Goal: Transaction & Acquisition: Purchase product/service

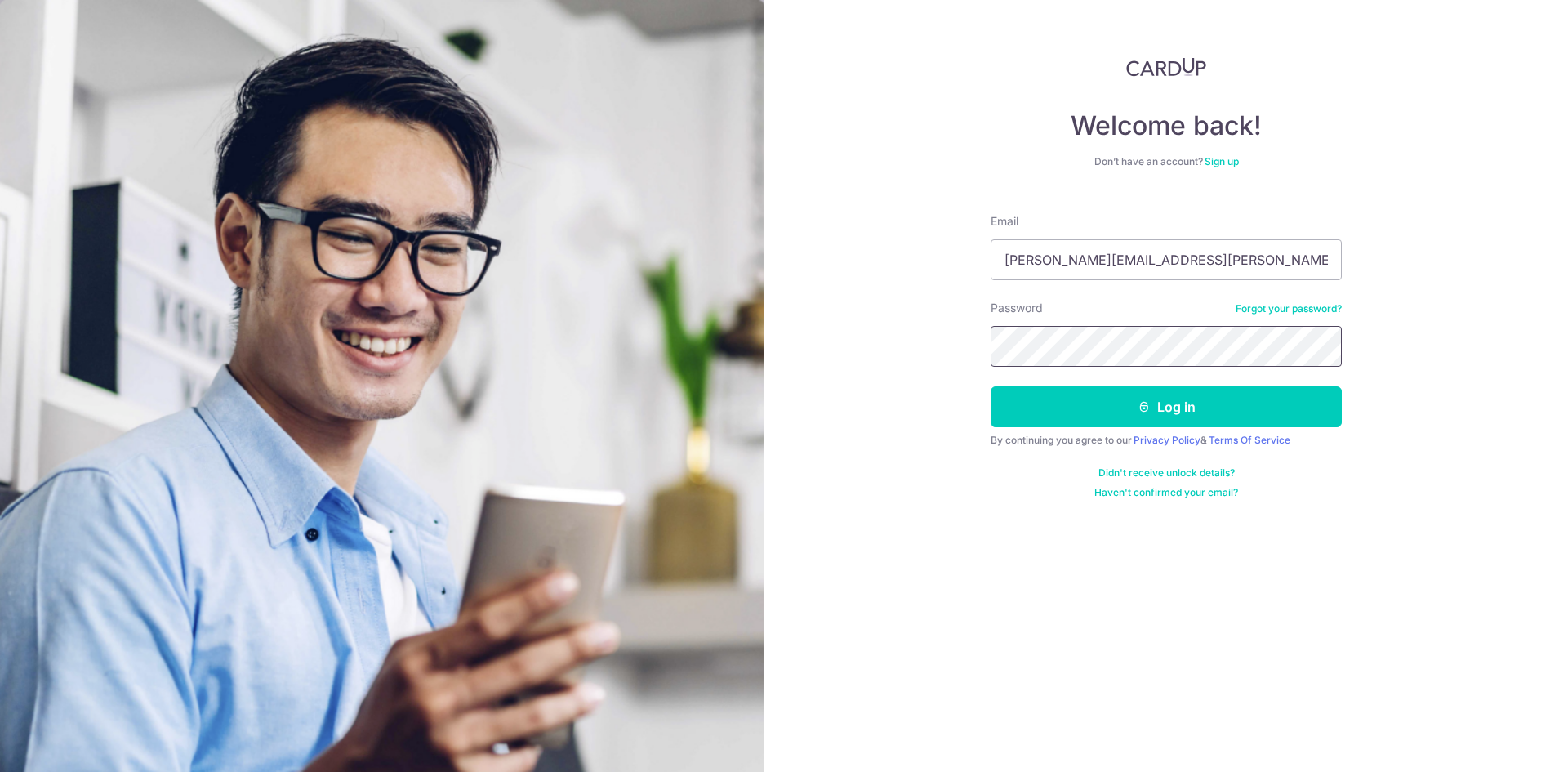
click at [991, 386] on button "Log in" at bounding box center [1167, 407] width 351 height 41
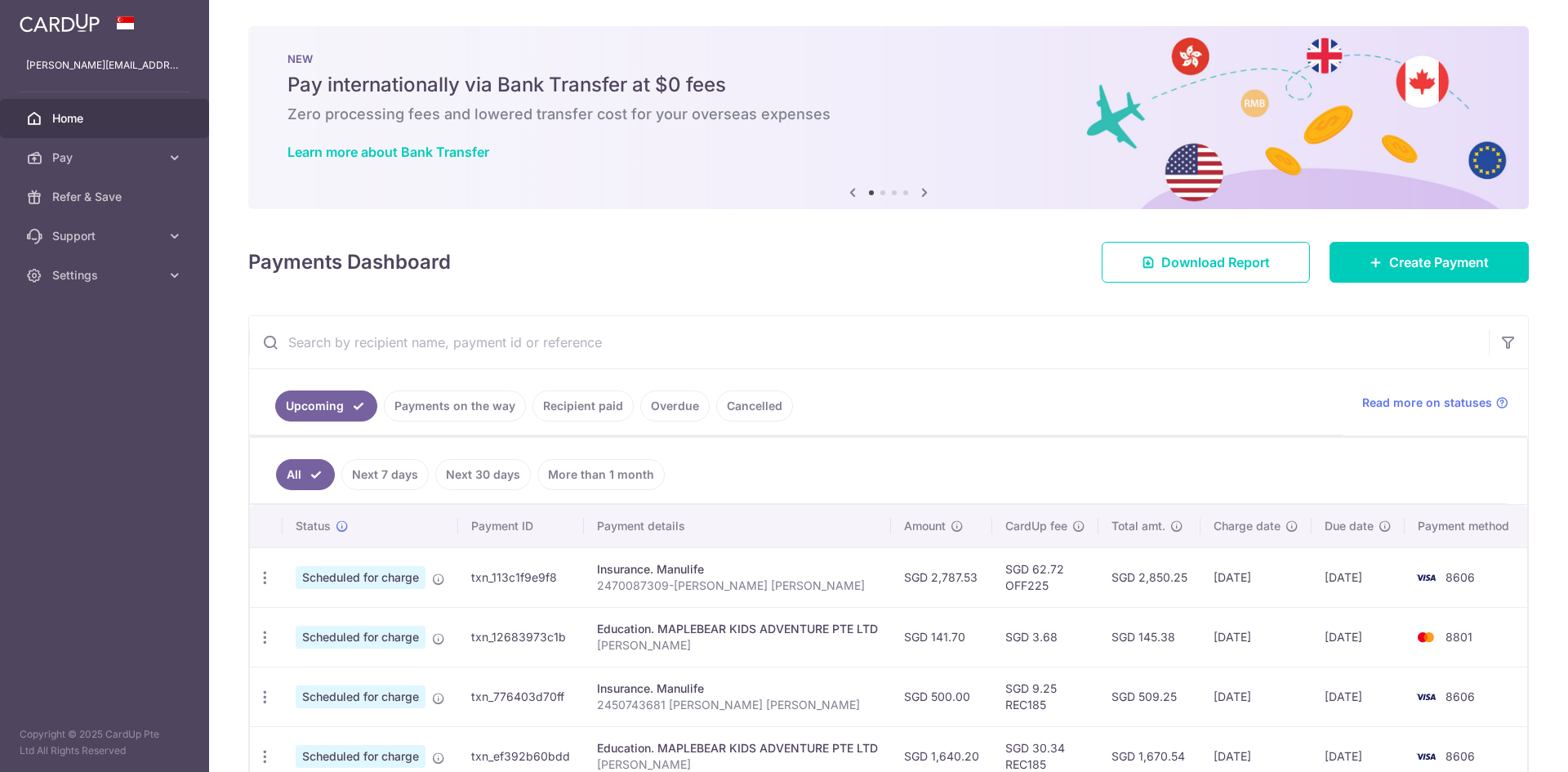
click at [605, 409] on link "Recipient paid" at bounding box center [584, 406] width 101 height 31
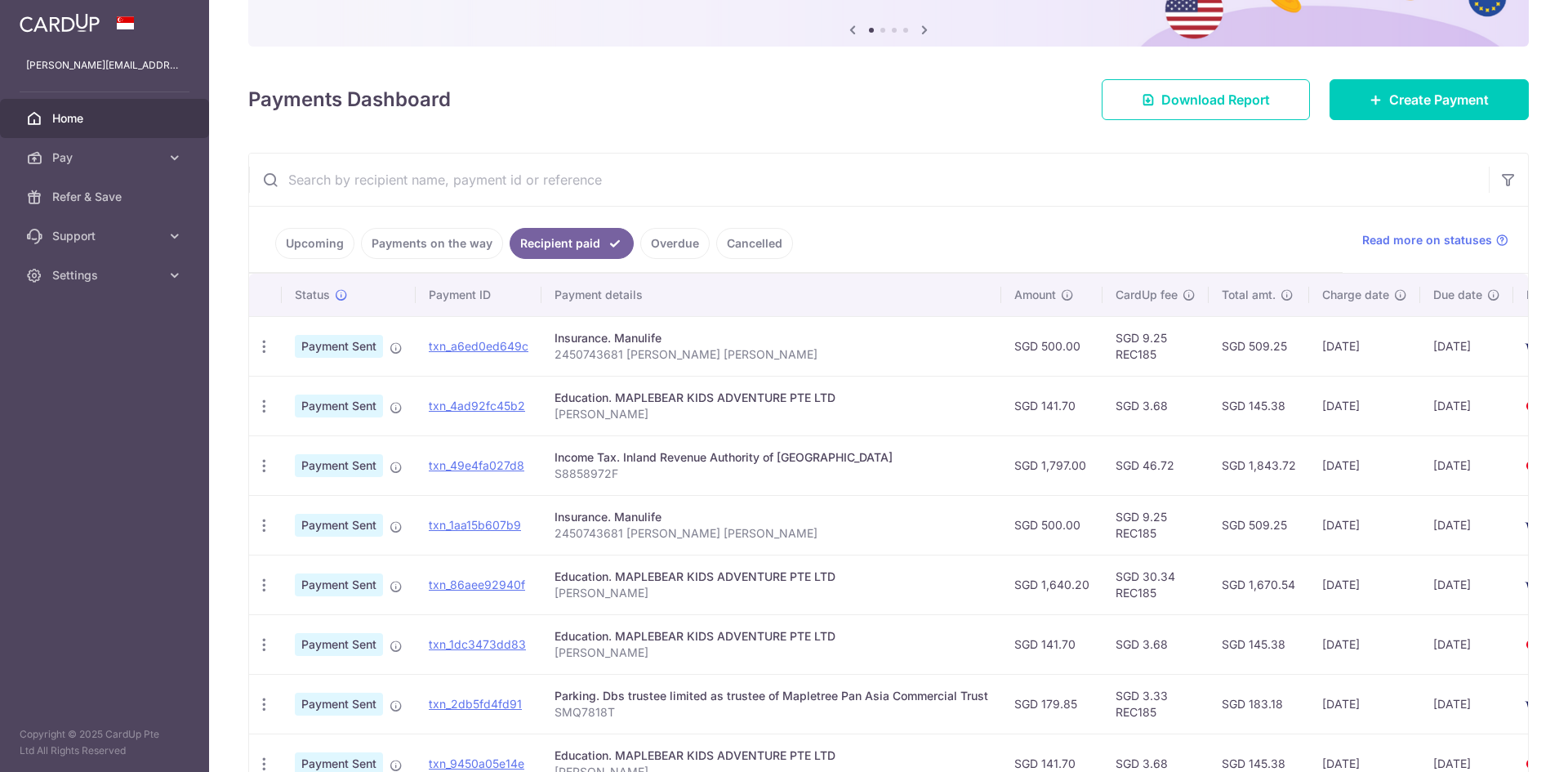
scroll to position [163, 0]
drag, startPoint x: 449, startPoint y: 405, endPoint x: 860, endPoint y: 89, distance: 518.4
click at [449, 405] on link "txn_4ad92fc45b2" at bounding box center [477, 405] width 96 height 14
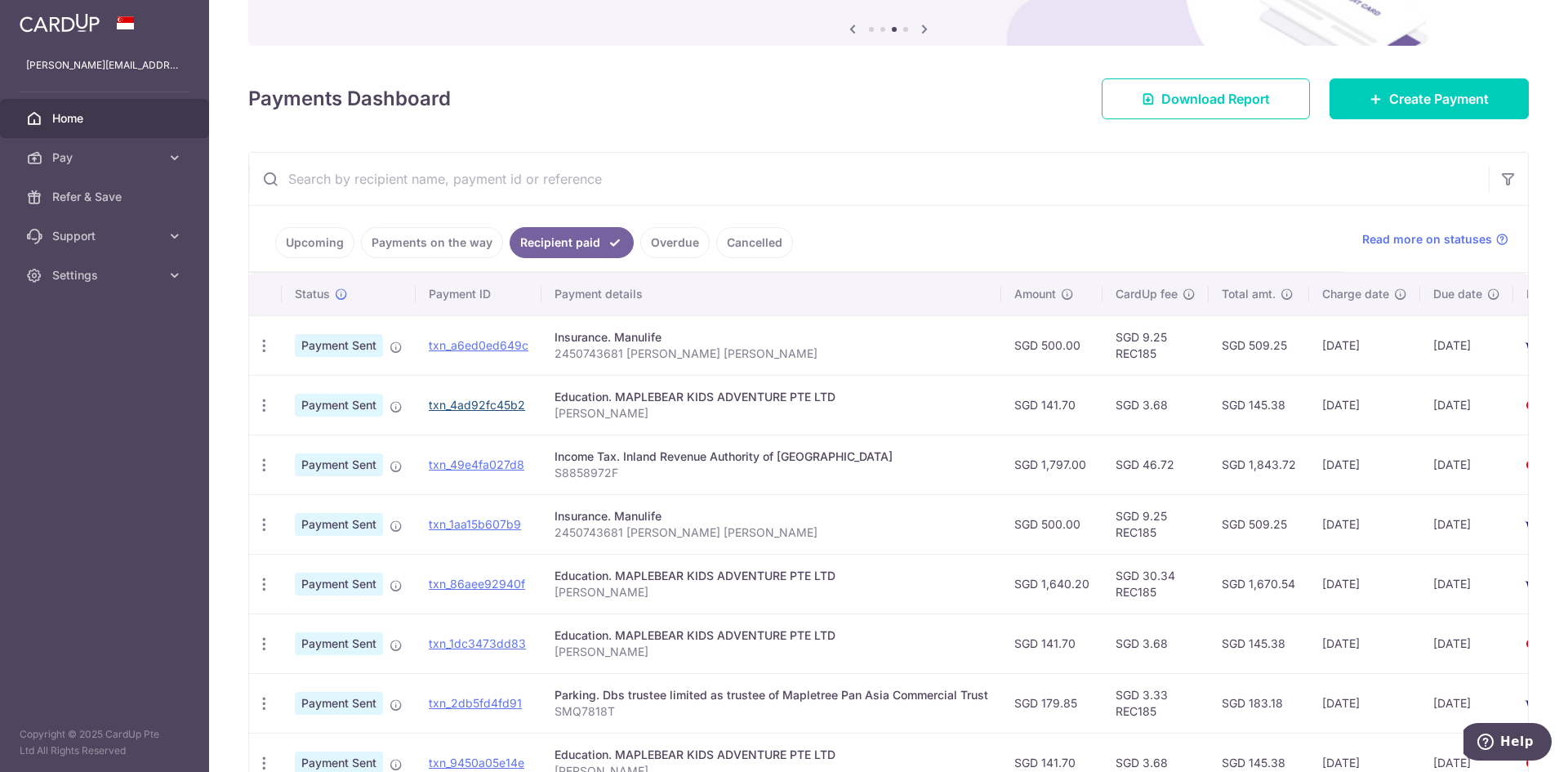
scroll to position [245, 0]
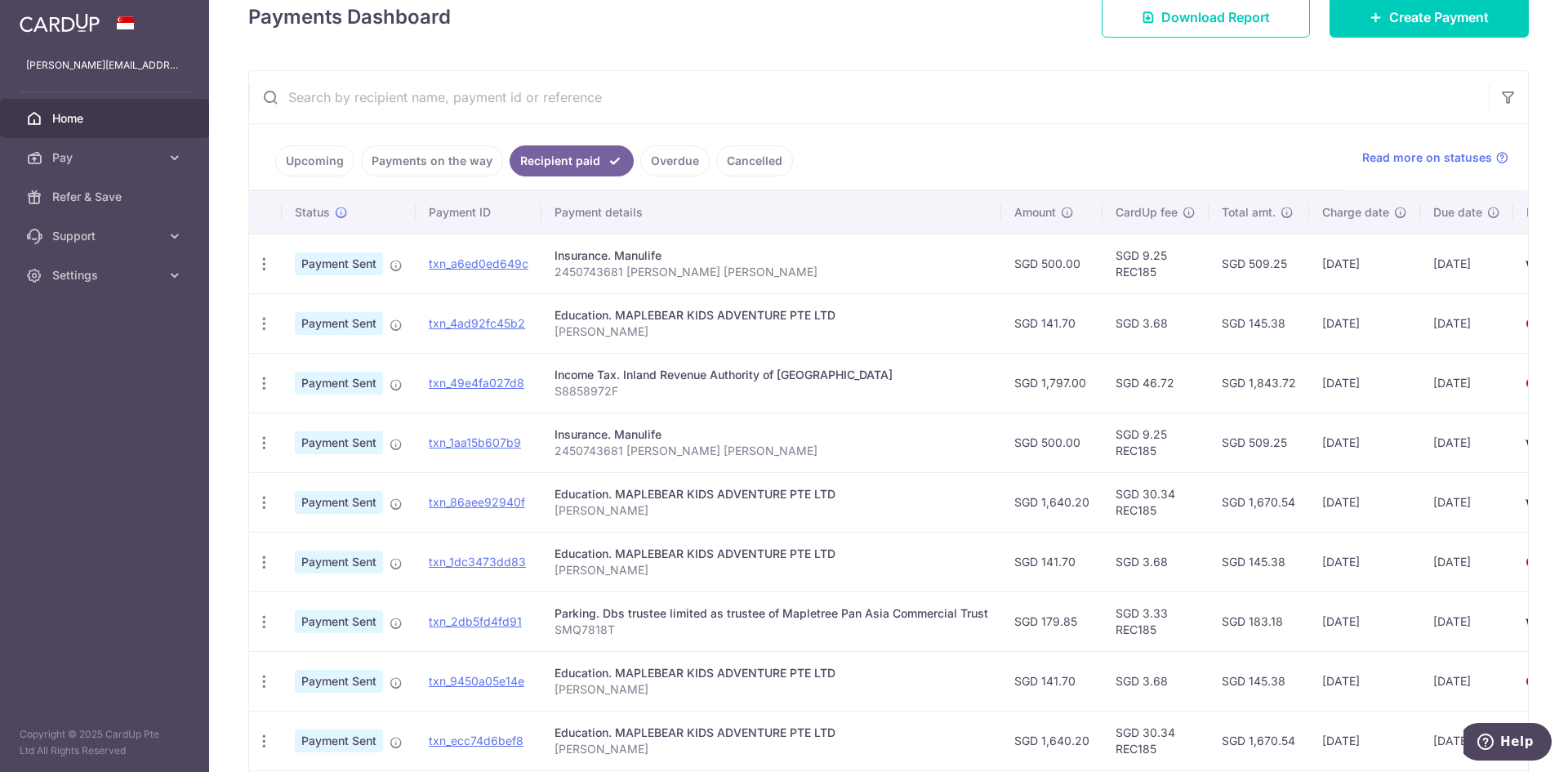
click at [368, 155] on link "Payments on the way" at bounding box center [432, 161] width 142 height 31
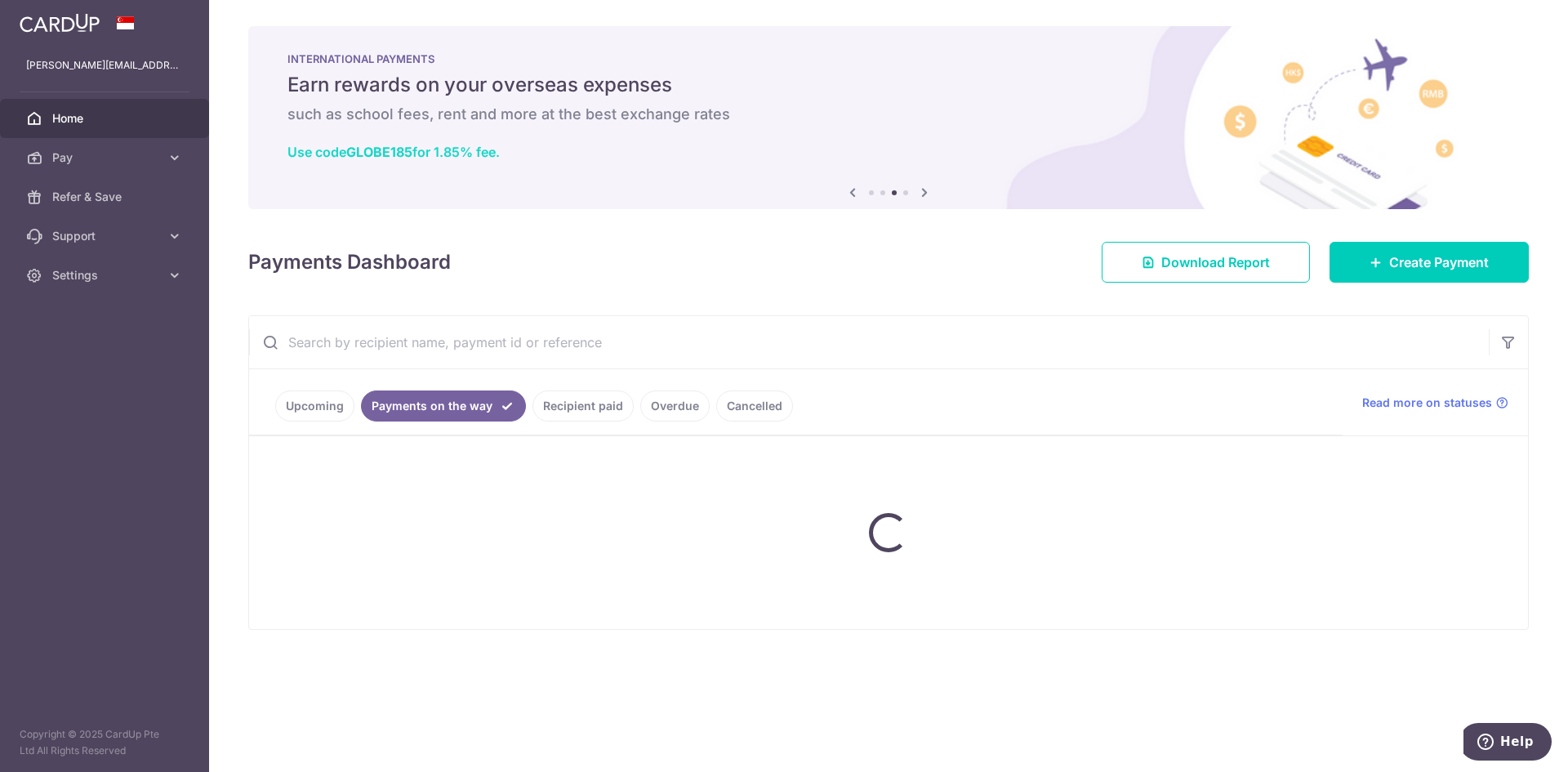
scroll to position [0, 0]
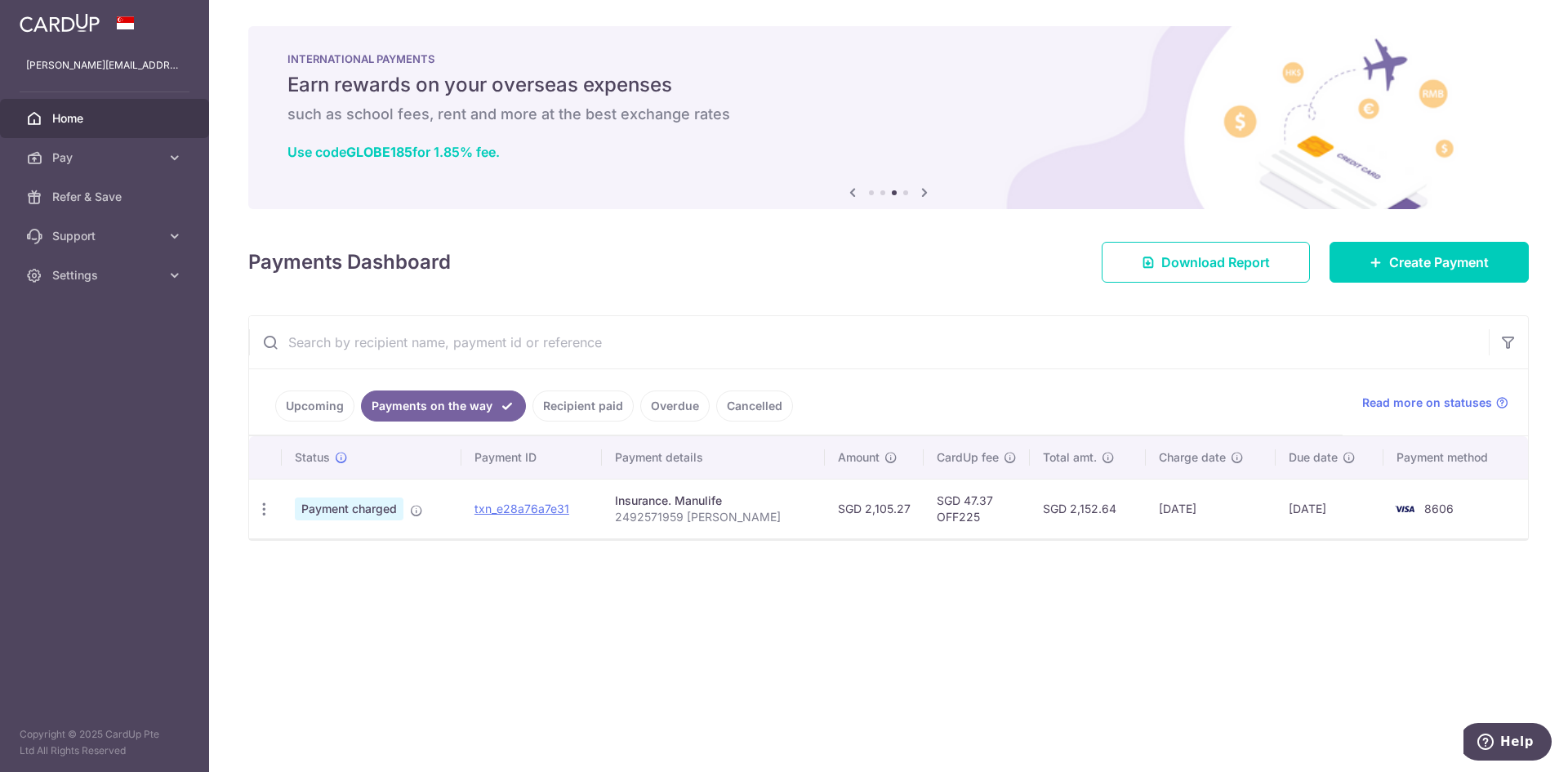
click at [352, 409] on link "Upcoming" at bounding box center [316, 406] width 80 height 31
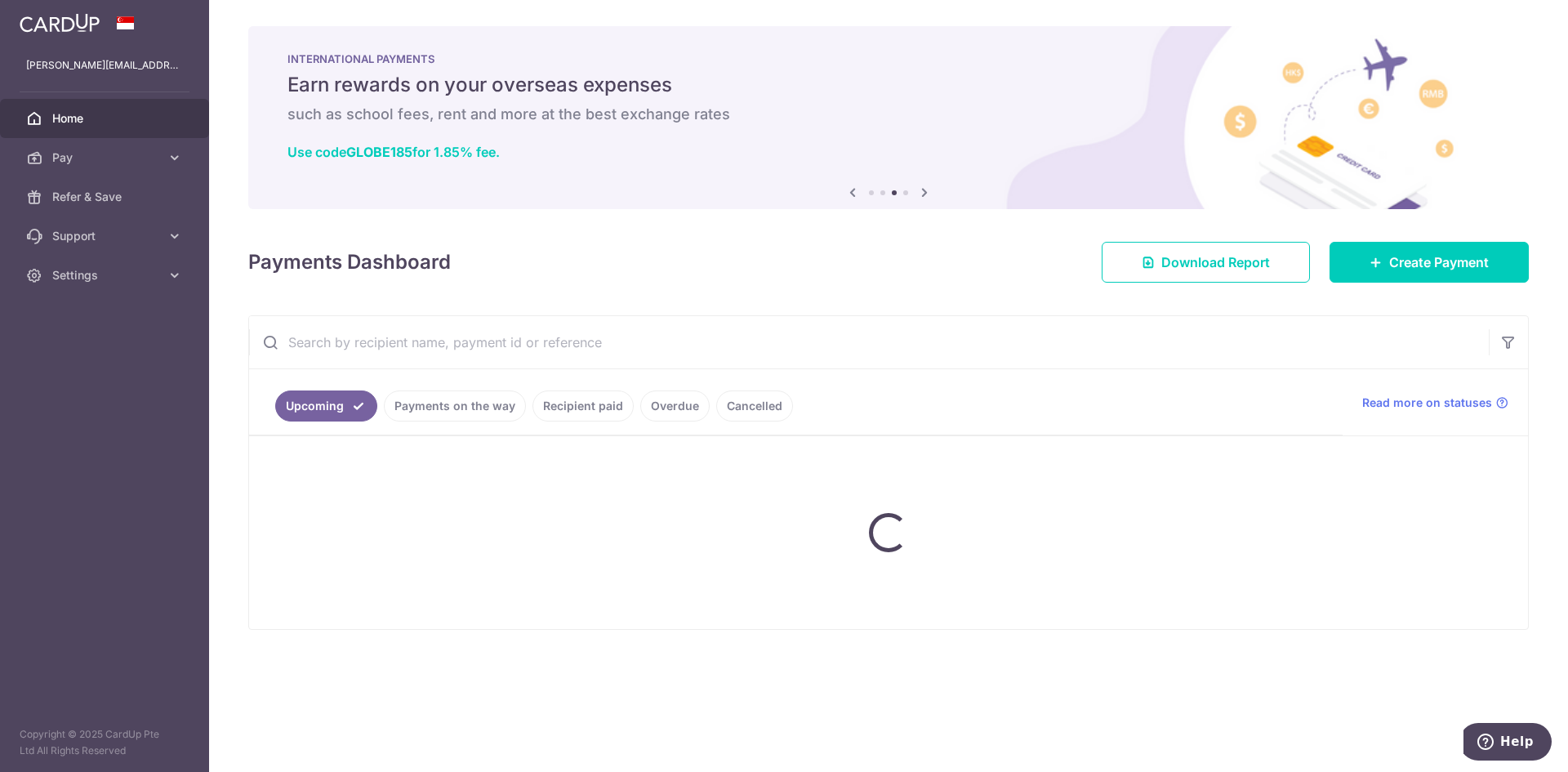
click at [568, 405] on ul "Upcoming Payments on the way Recipient paid Overdue Cancelled" at bounding box center [796, 402] width 1094 height 66
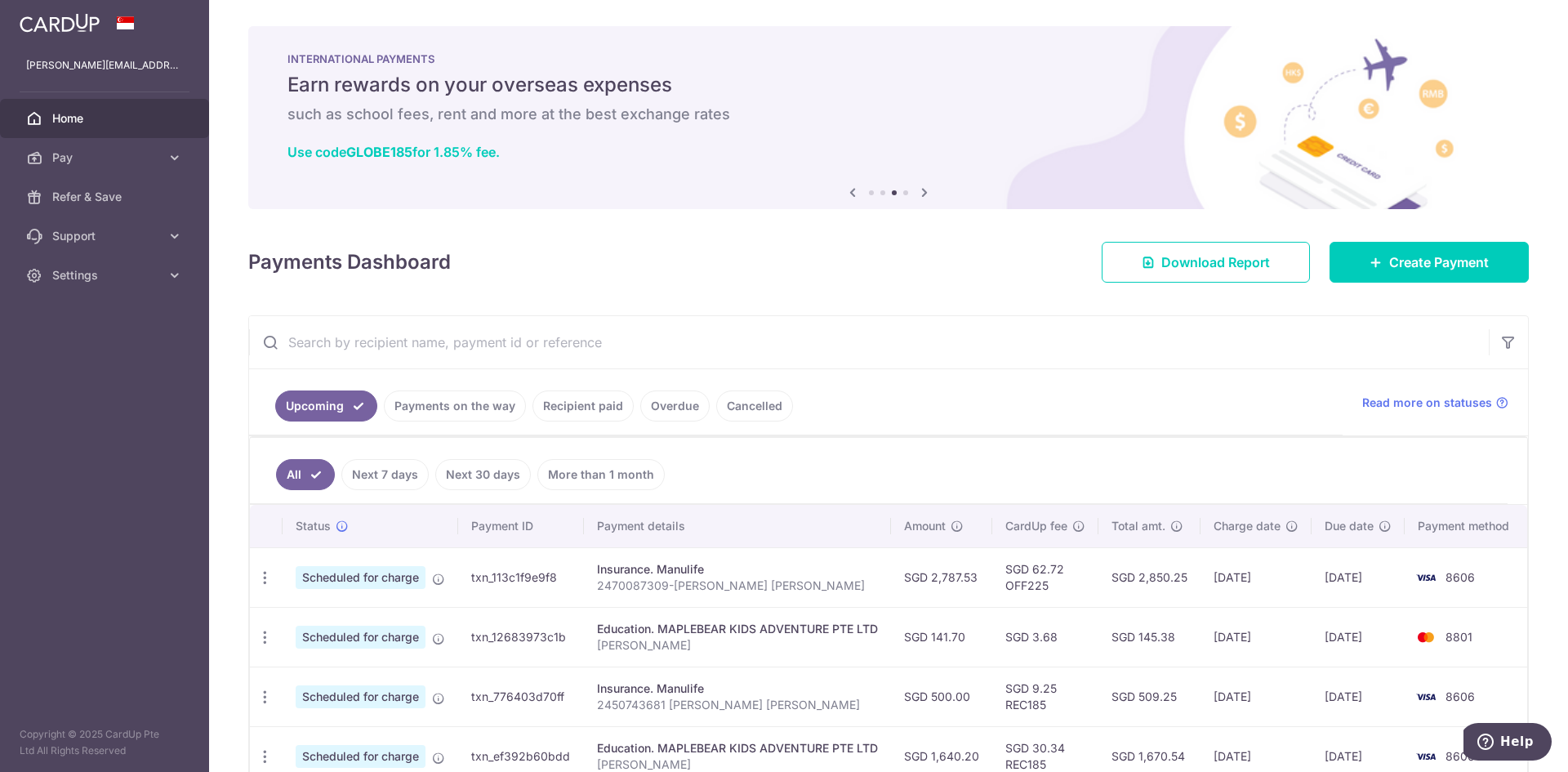
click at [581, 415] on link "Recipient paid" at bounding box center [584, 406] width 101 height 31
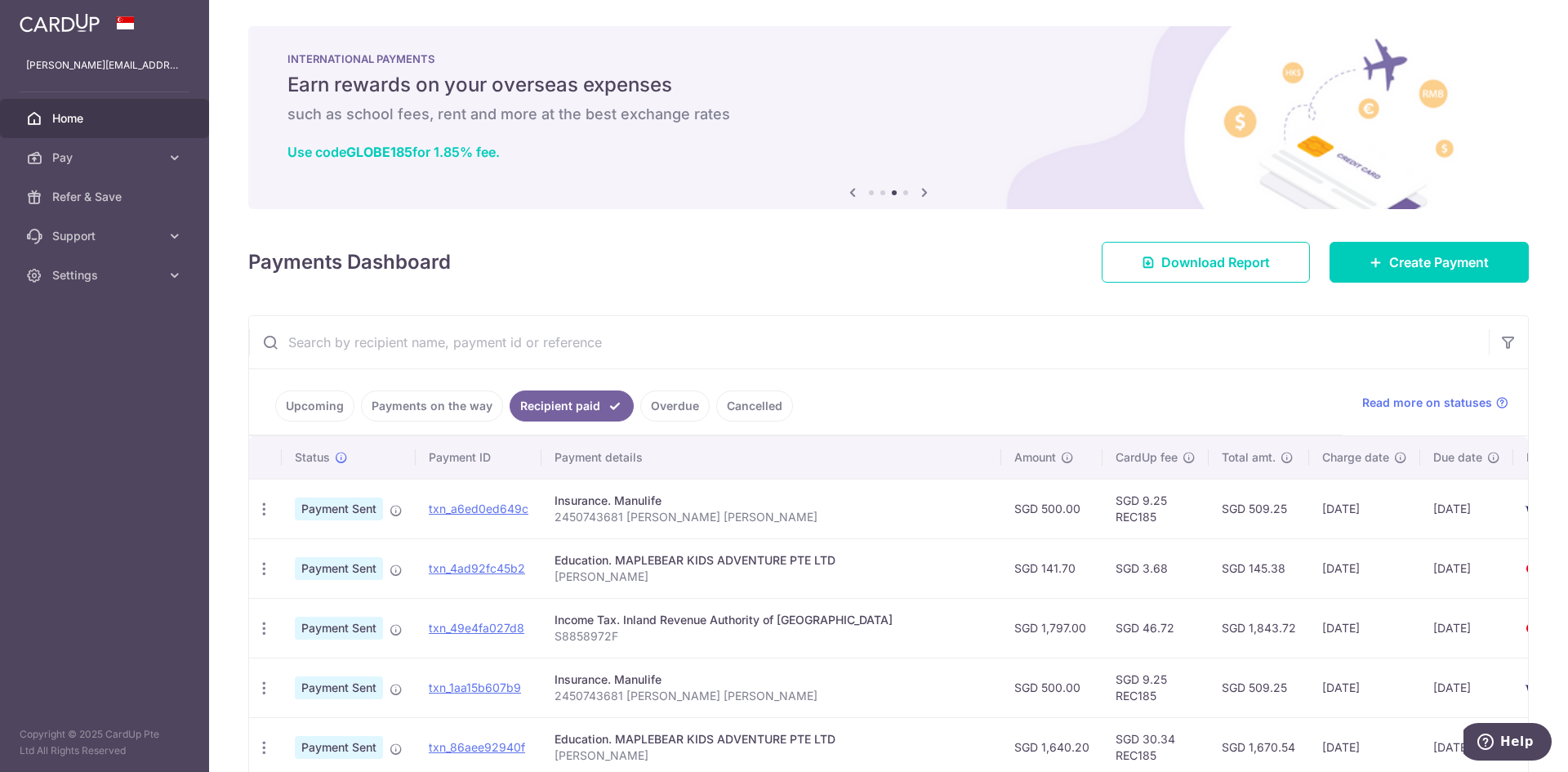
click at [339, 409] on link "Upcoming" at bounding box center [316, 406] width 80 height 31
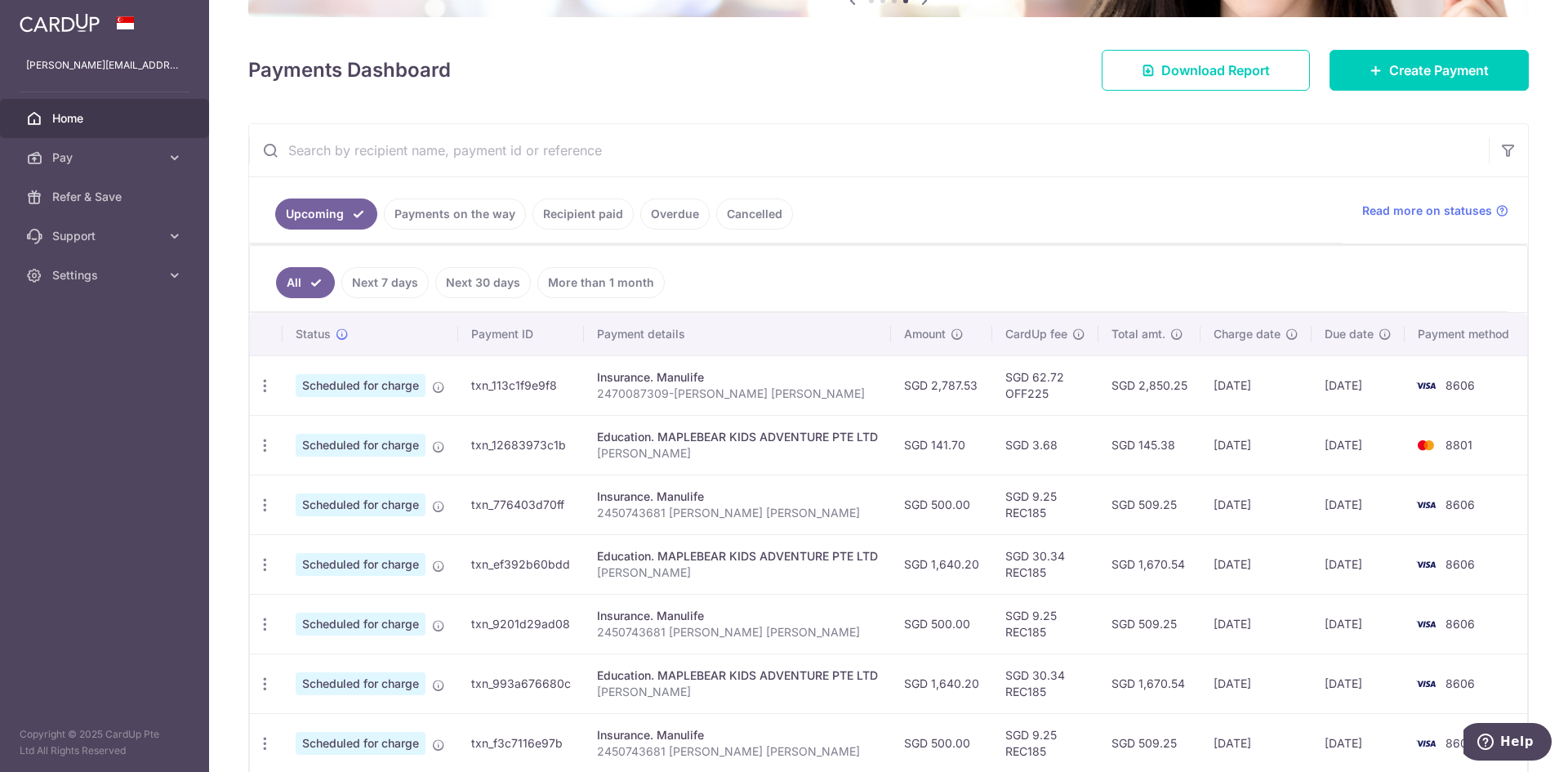
scroll to position [163, 0]
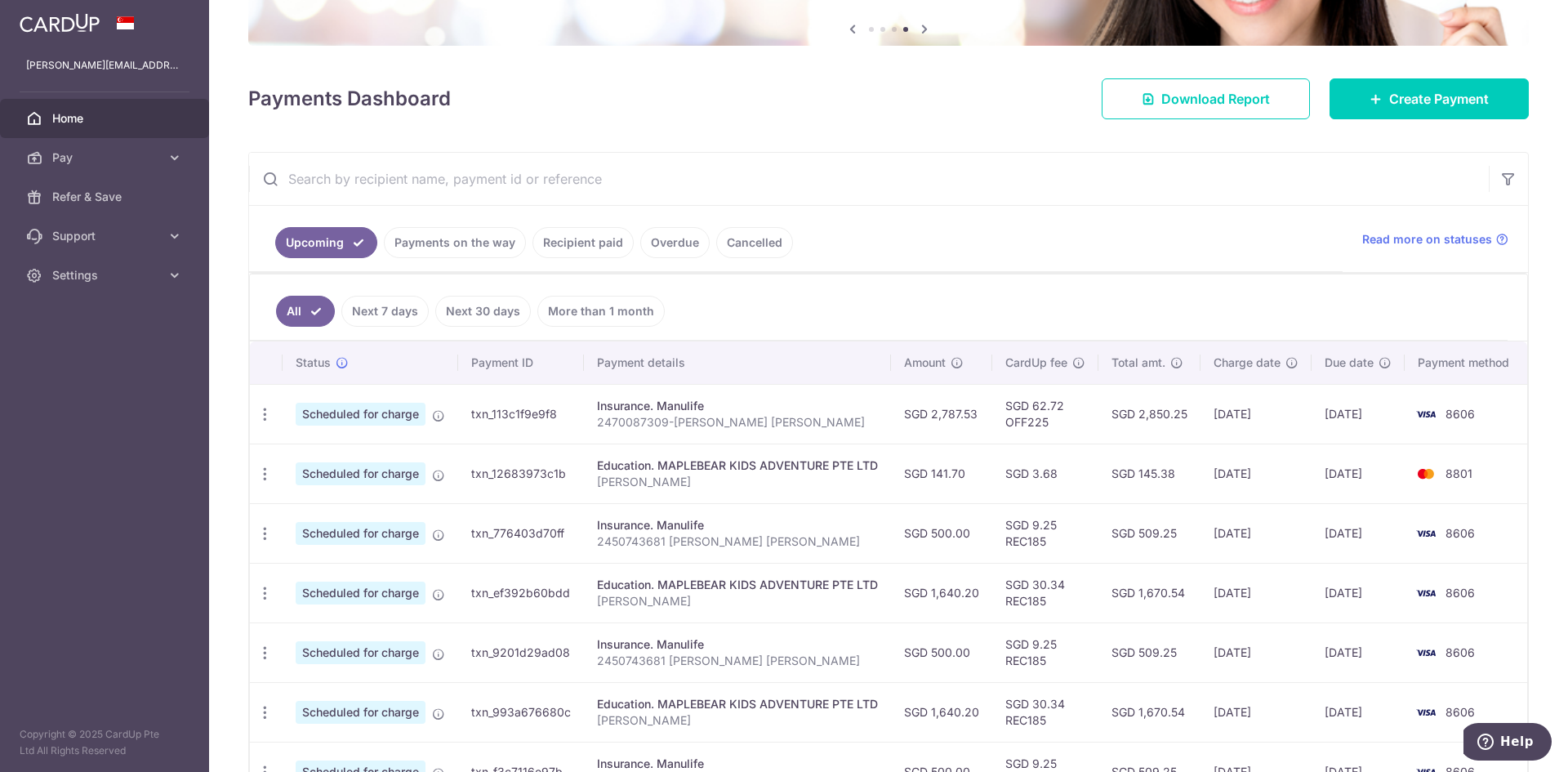
click at [452, 250] on link "Payments on the way" at bounding box center [454, 243] width 142 height 31
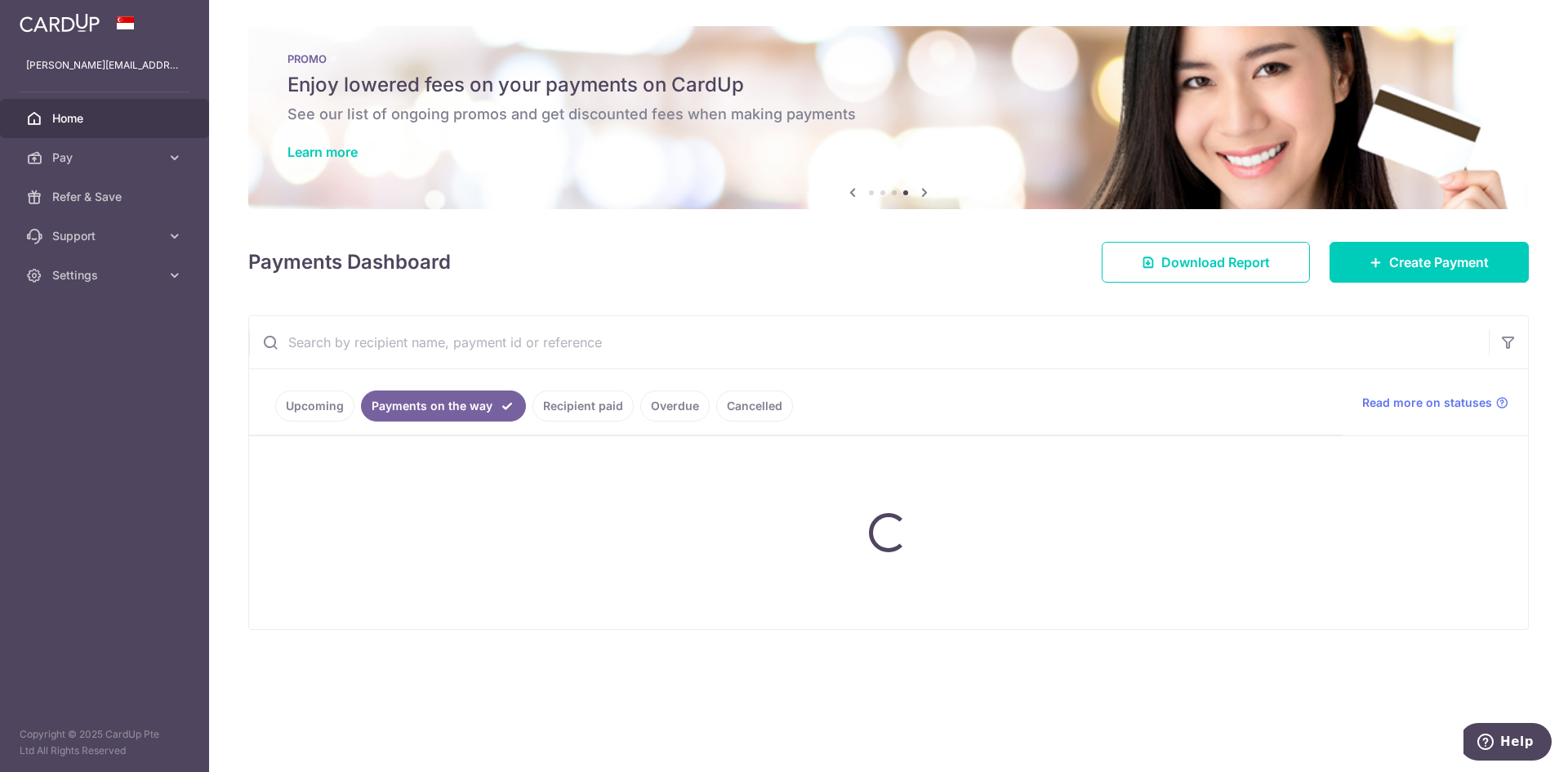
scroll to position [0, 0]
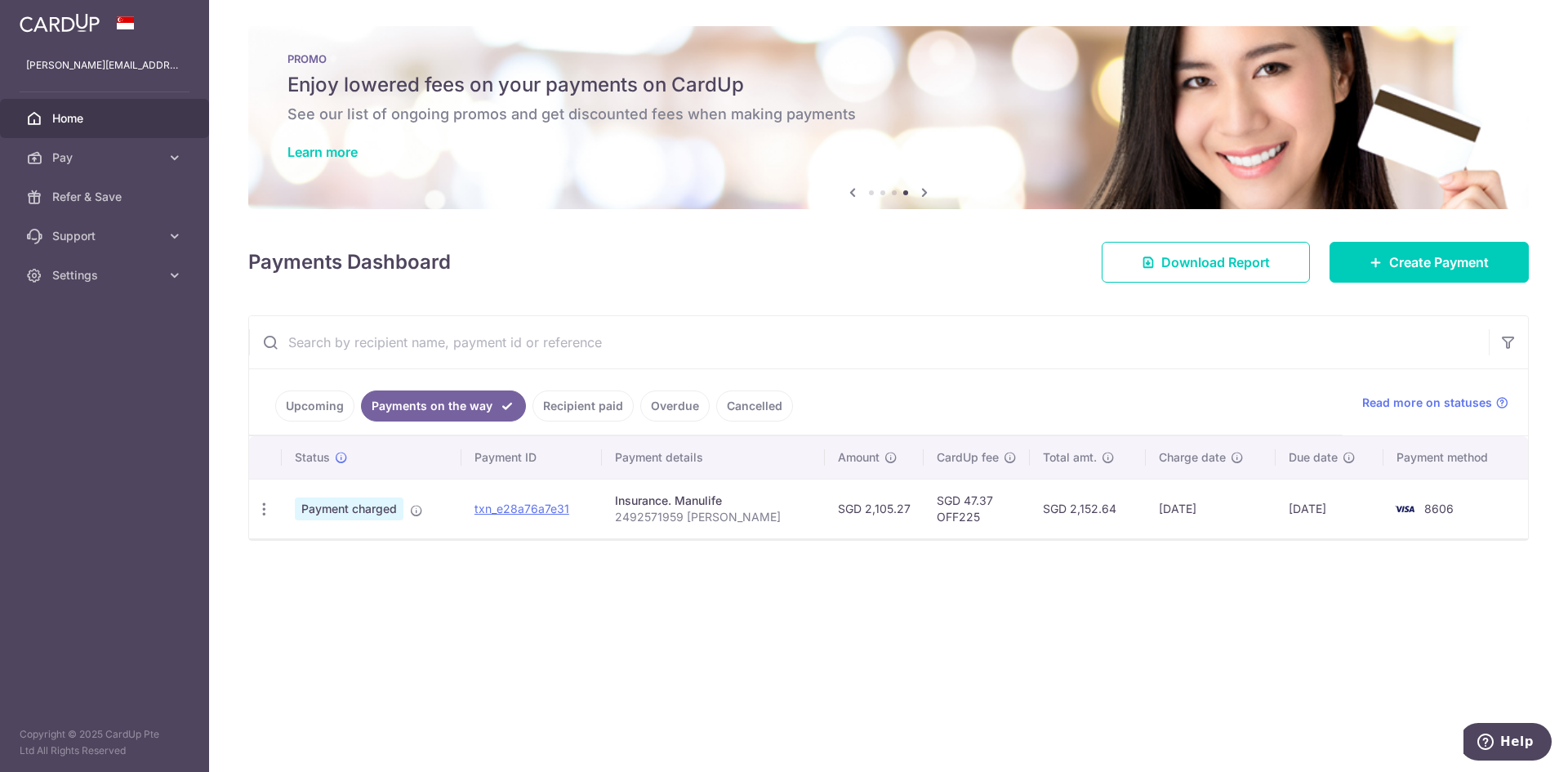
click at [584, 404] on link "Recipient paid" at bounding box center [584, 406] width 101 height 31
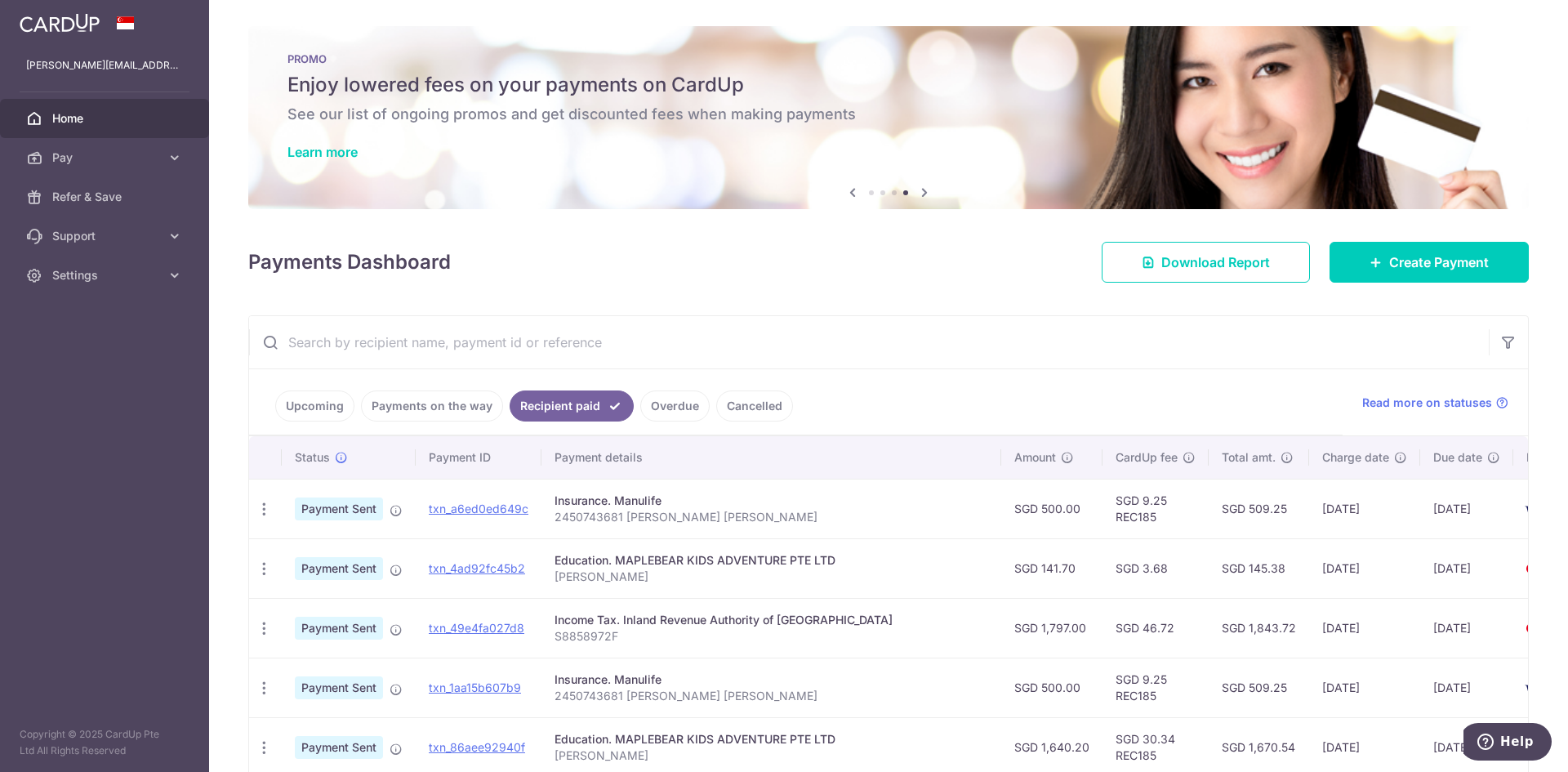
click at [676, 411] on link "Overdue" at bounding box center [676, 406] width 70 height 31
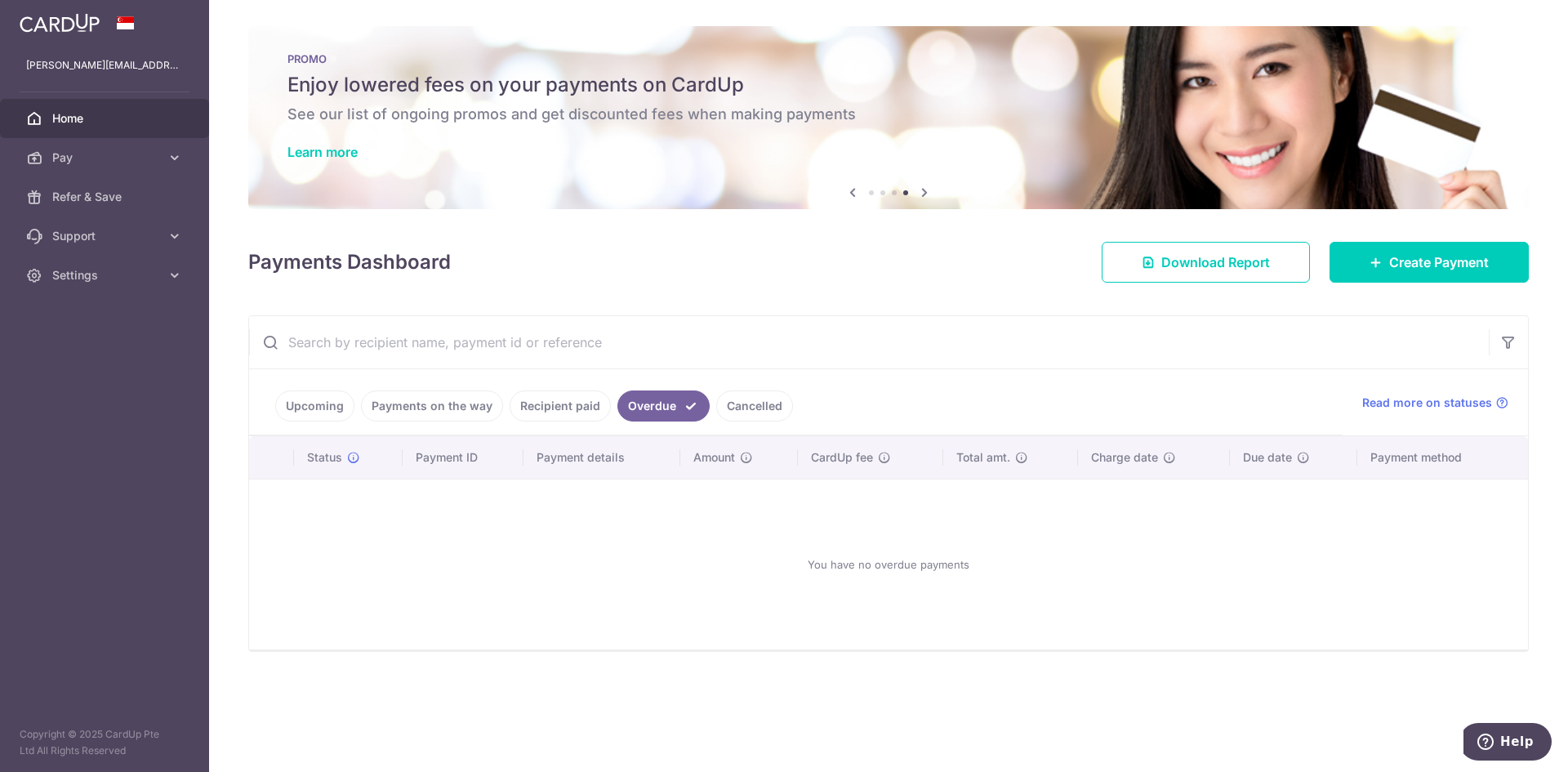
click at [598, 410] on link "Recipient paid" at bounding box center [560, 406] width 101 height 31
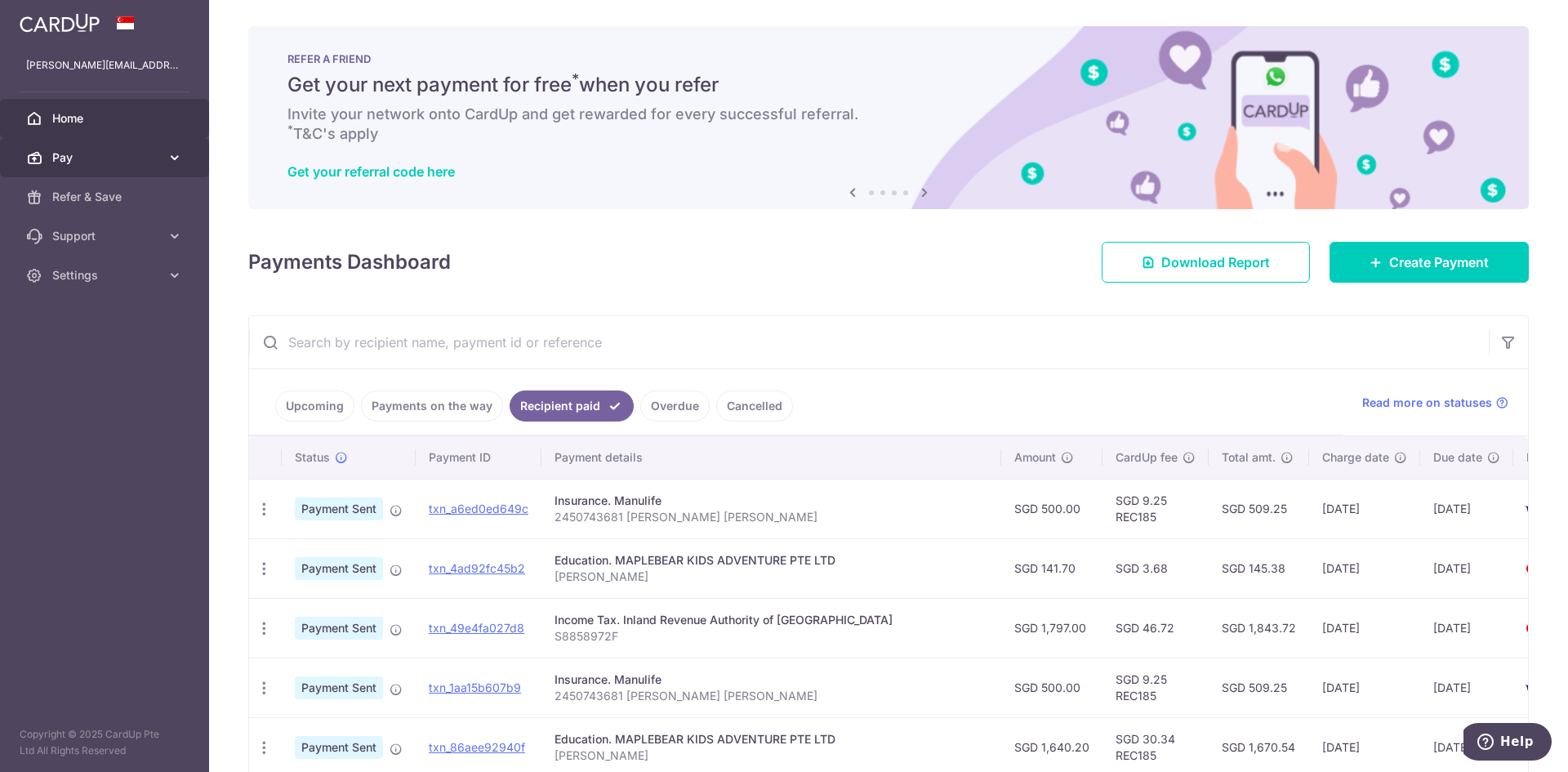
click at [142, 155] on span "Pay" at bounding box center [106, 157] width 108 height 17
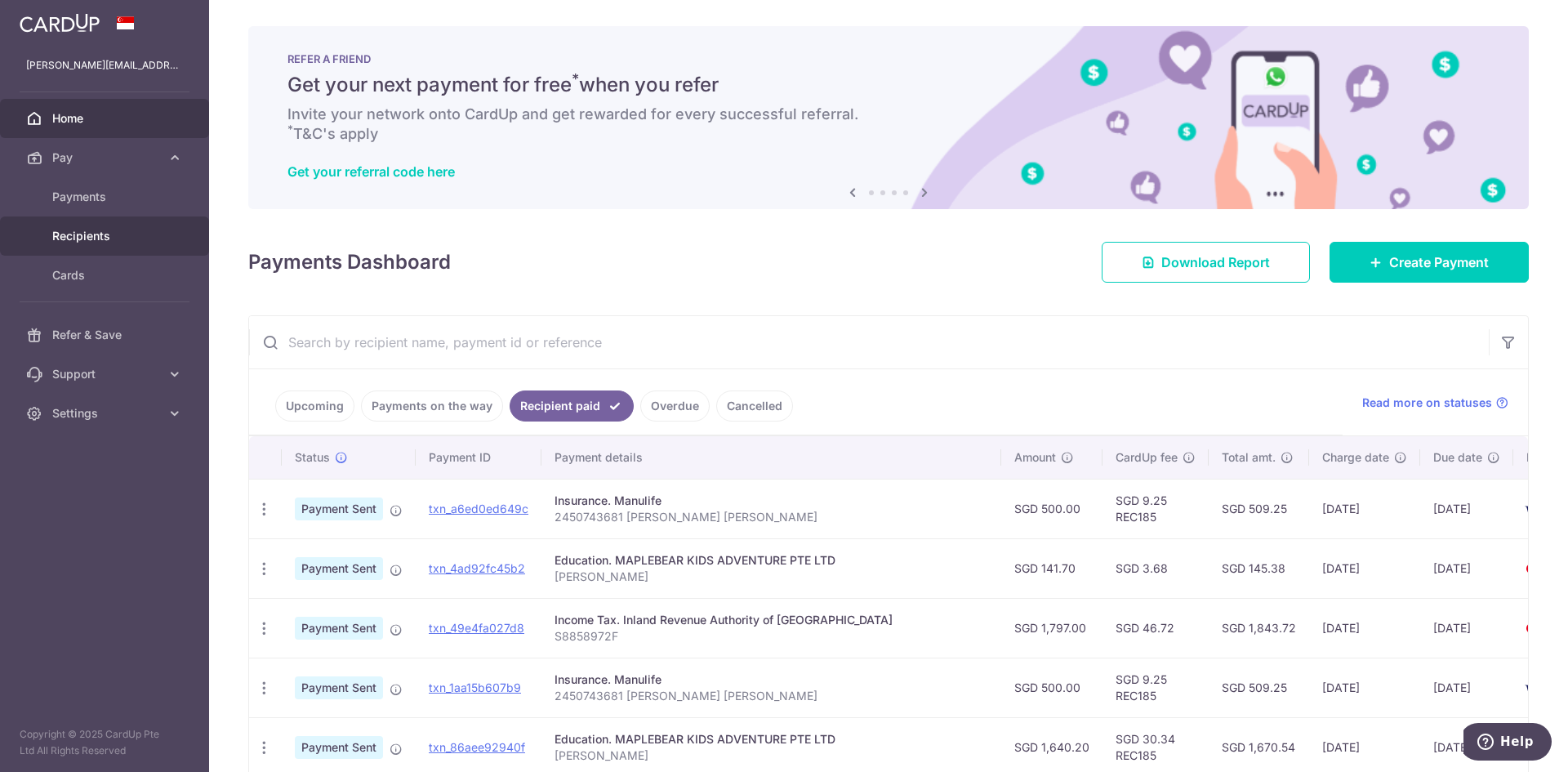
click at [118, 226] on link "Recipients" at bounding box center [104, 236] width 209 height 39
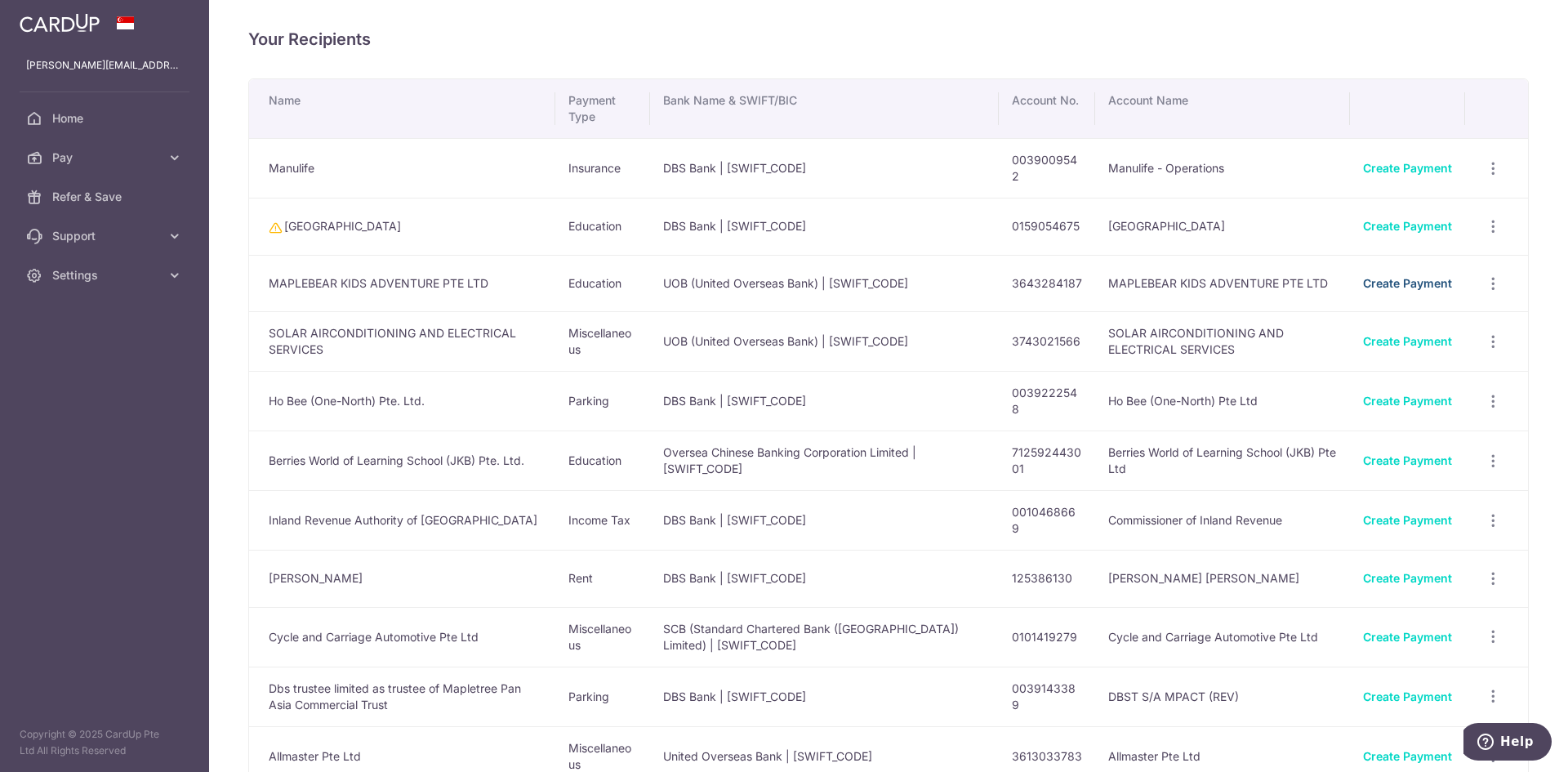
click at [1418, 285] on link "Create Payment" at bounding box center [1408, 283] width 89 height 14
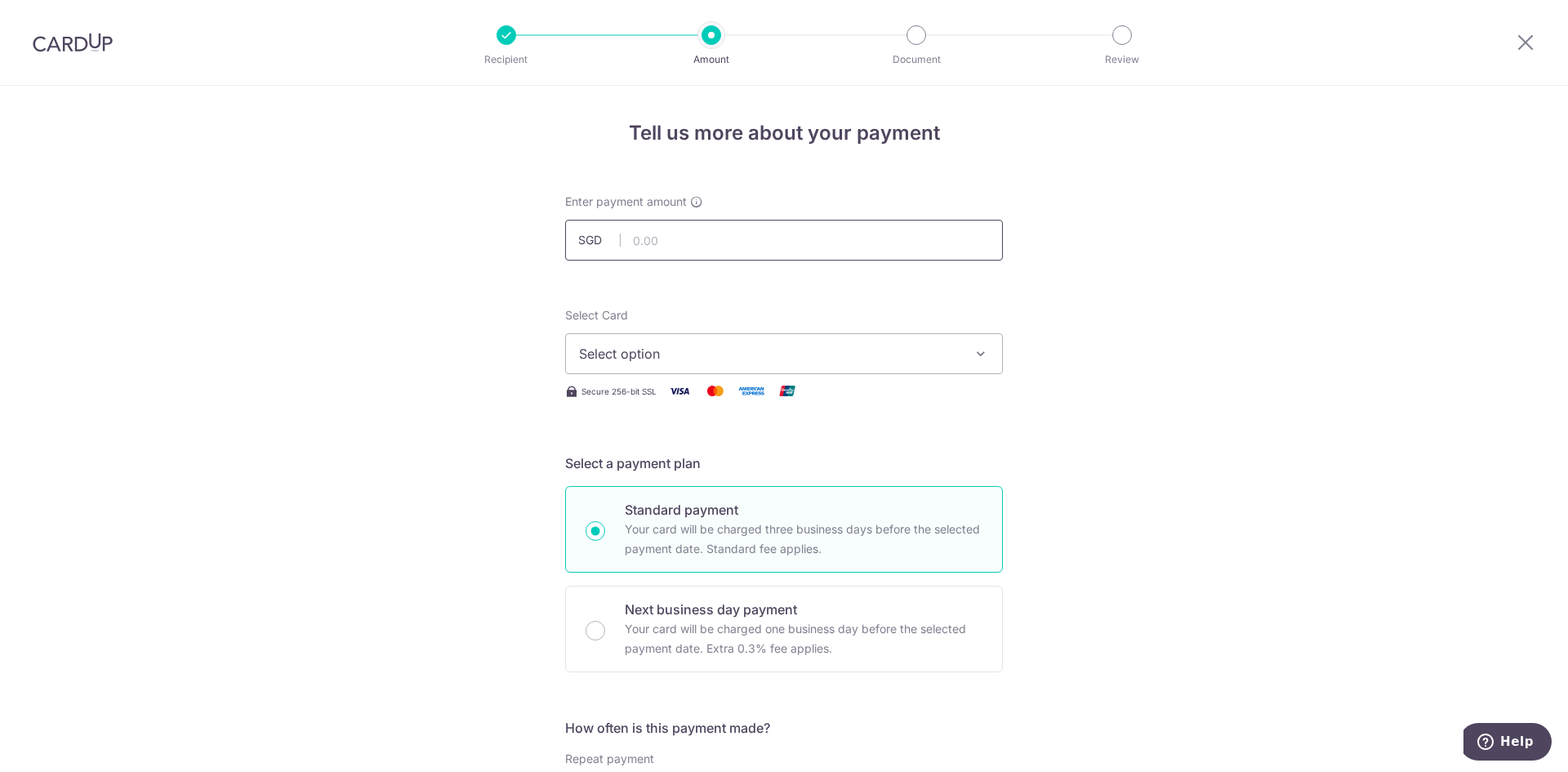
click at [717, 248] on input "text" at bounding box center [784, 240] width 438 height 41
type input "1,640.20"
click at [678, 348] on span "Select option" at bounding box center [770, 353] width 381 height 19
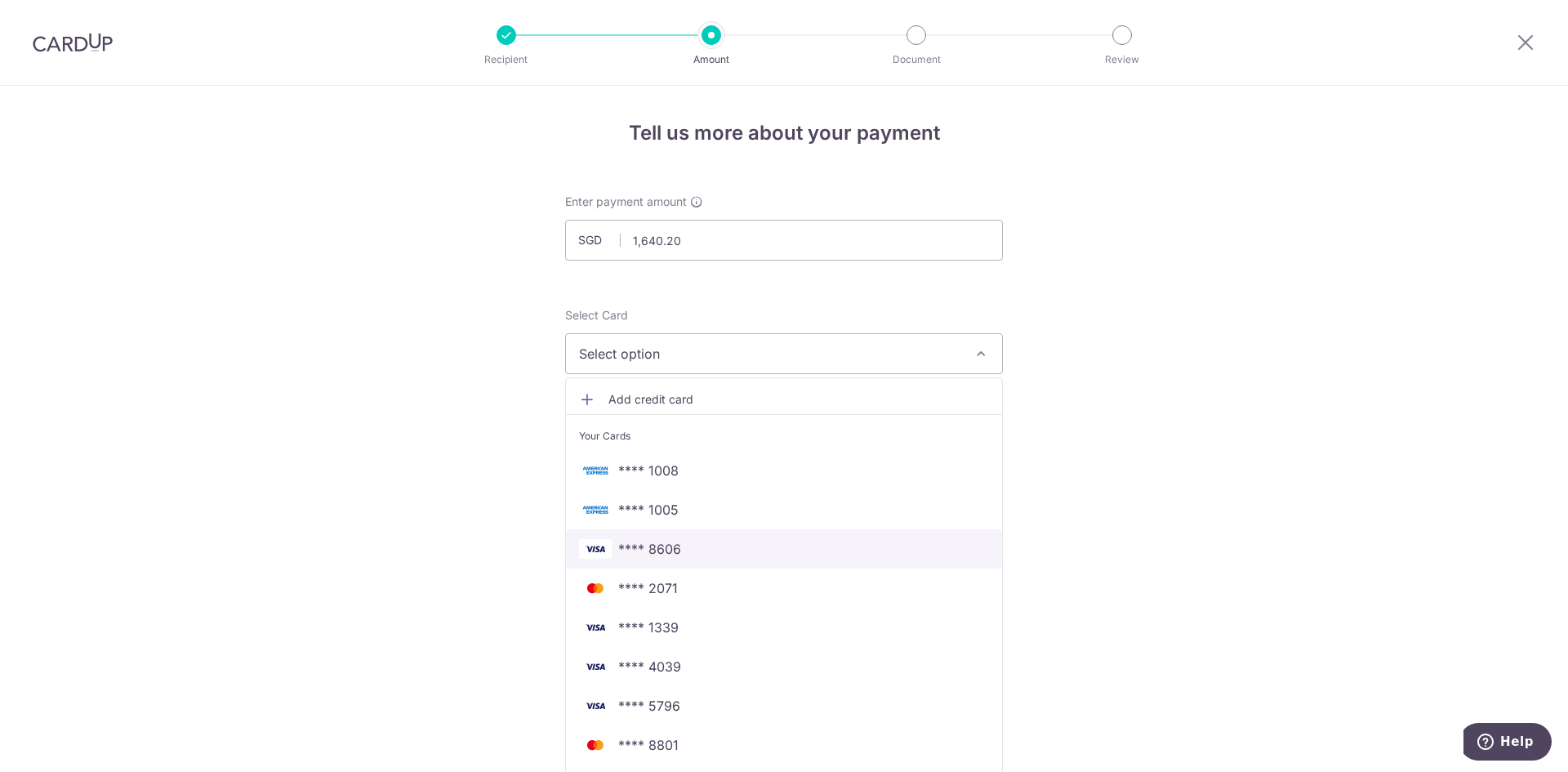
drag, startPoint x: 701, startPoint y: 556, endPoint x: 738, endPoint y: 554, distance: 37.1
click at [702, 556] on span "**** 8606" at bounding box center [784, 549] width 410 height 19
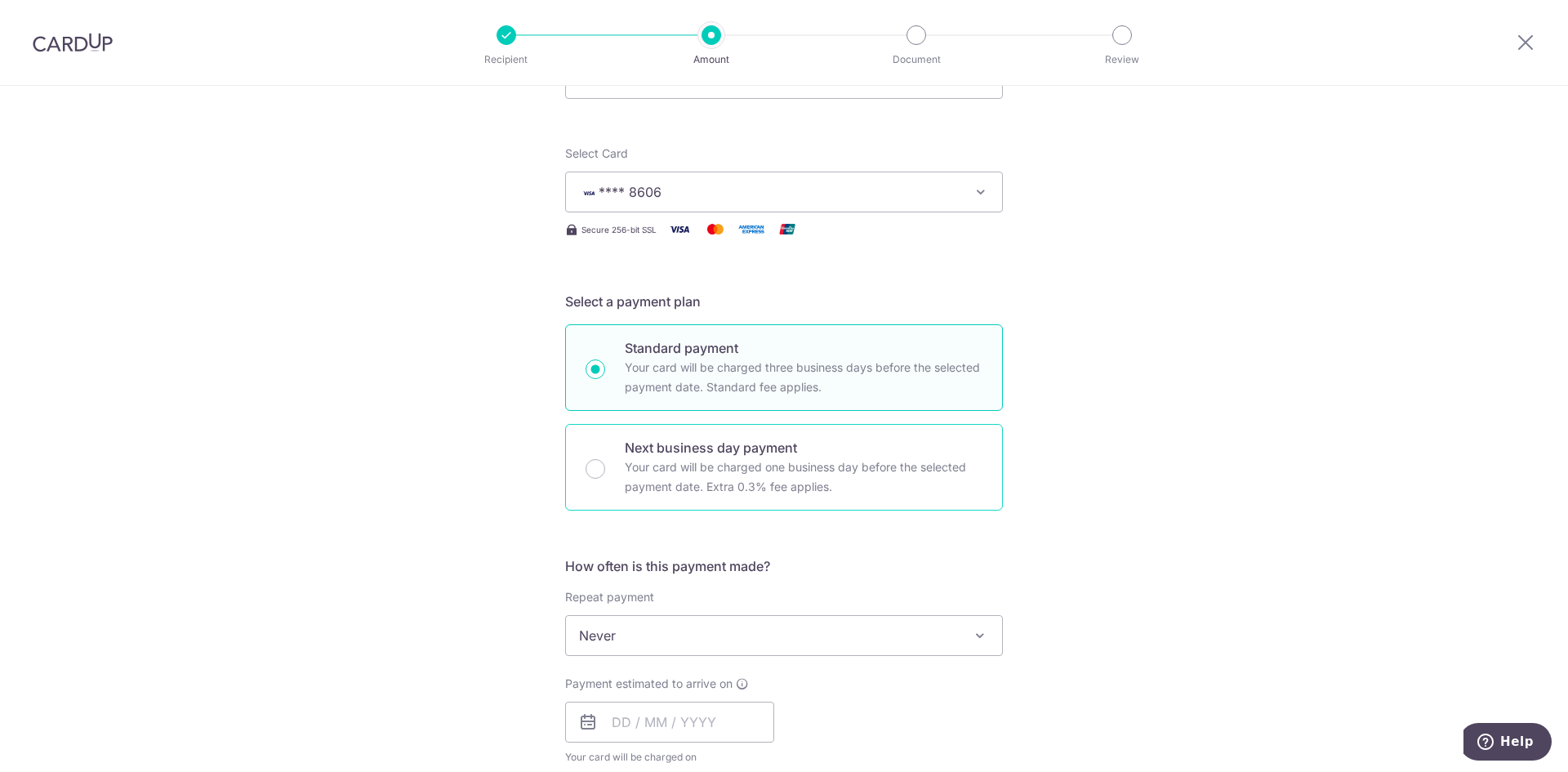
scroll to position [163, 0]
click at [718, 454] on p "Next business day payment" at bounding box center [804, 446] width 358 height 19
click at [605, 457] on input "Next business day payment Your card will be charged one business day before the…" at bounding box center [595, 467] width 19 height 19
radio input "false"
radio input "true"
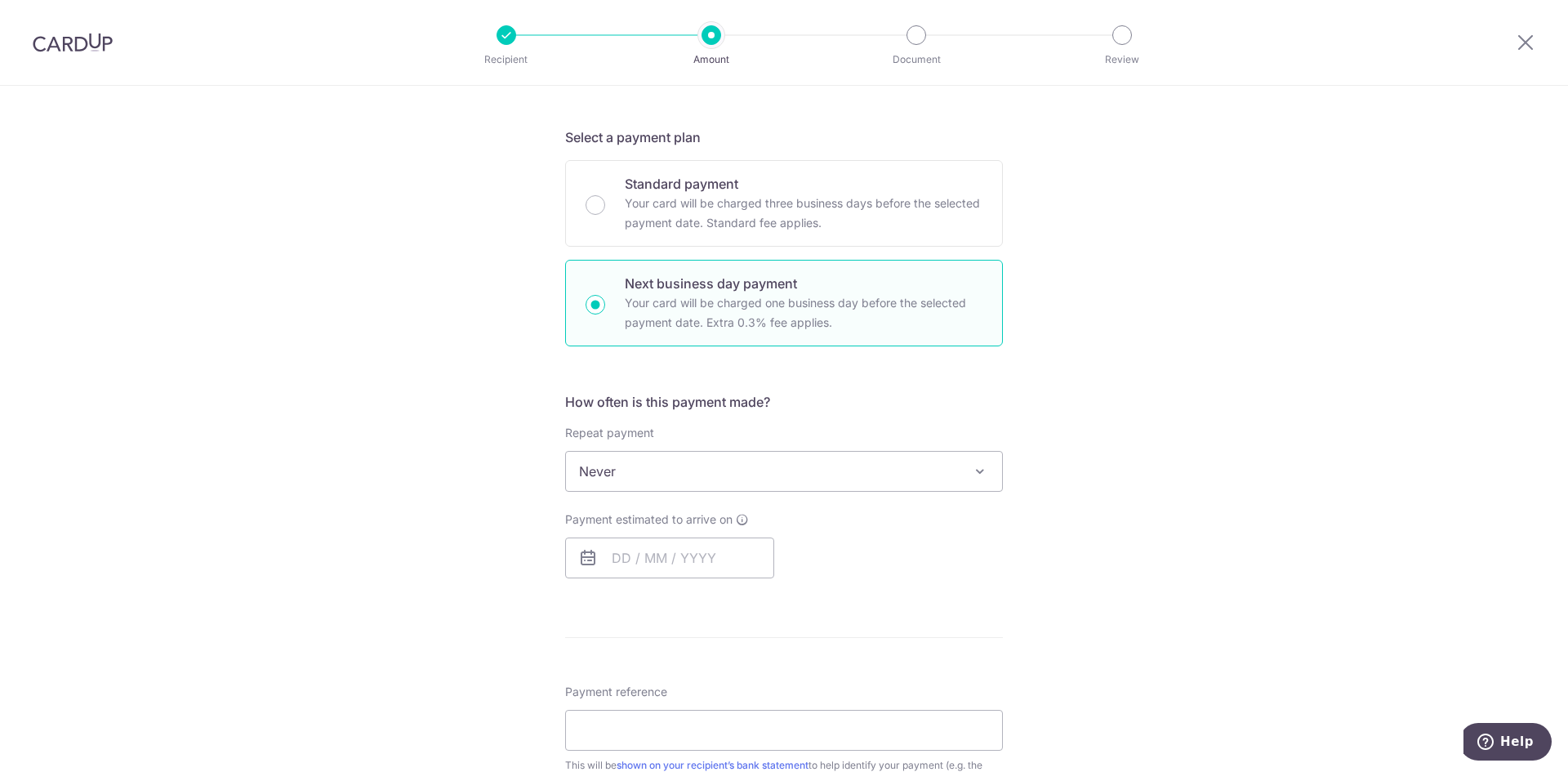
scroll to position [327, 0]
click at [740, 475] on span "Never" at bounding box center [784, 470] width 436 height 39
click at [656, 569] on input "text" at bounding box center [669, 557] width 209 height 41
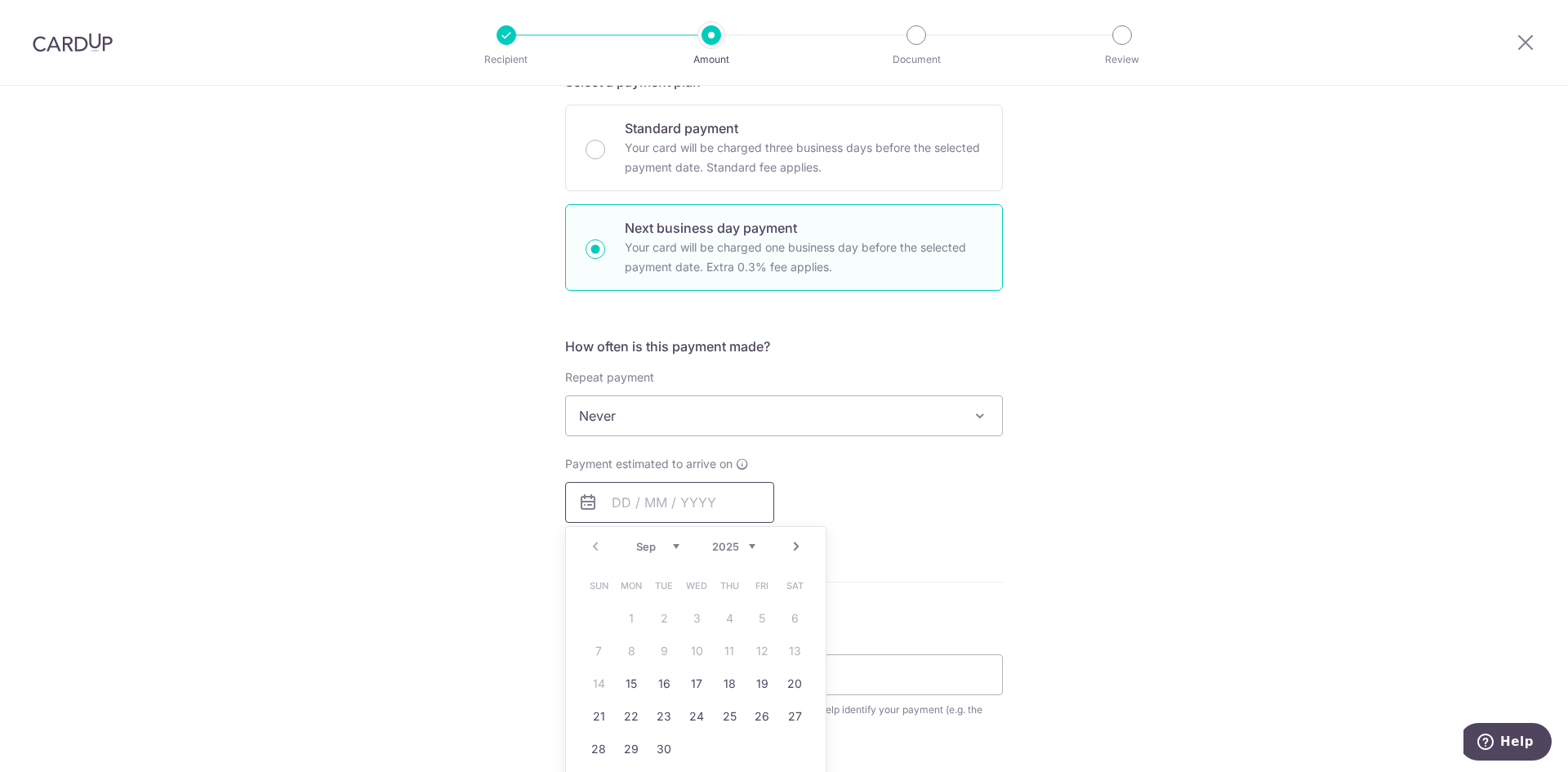
scroll to position [409, 0]
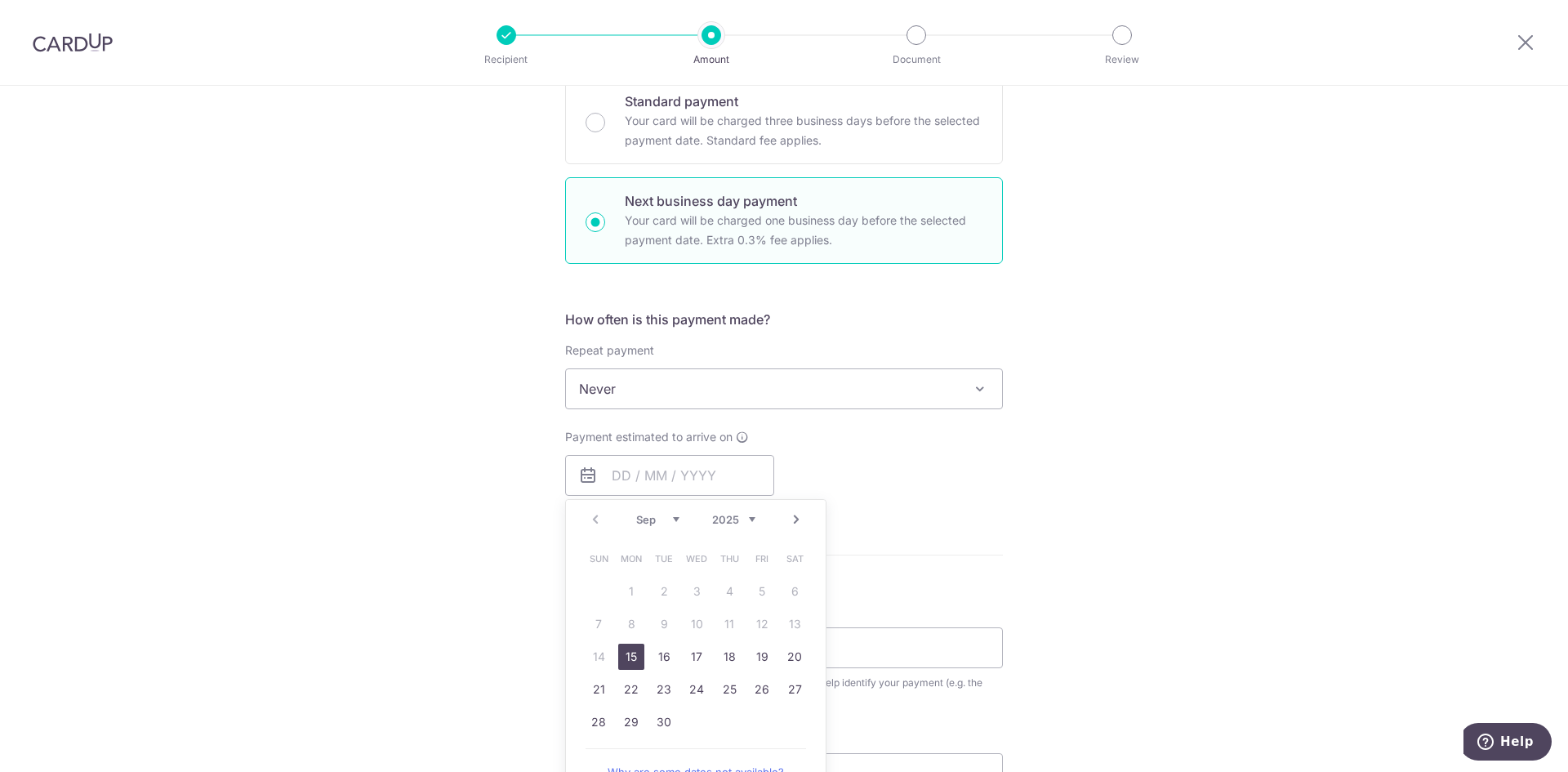
click at [626, 659] on link "15" at bounding box center [631, 656] width 26 height 26
type input "[DATE]"
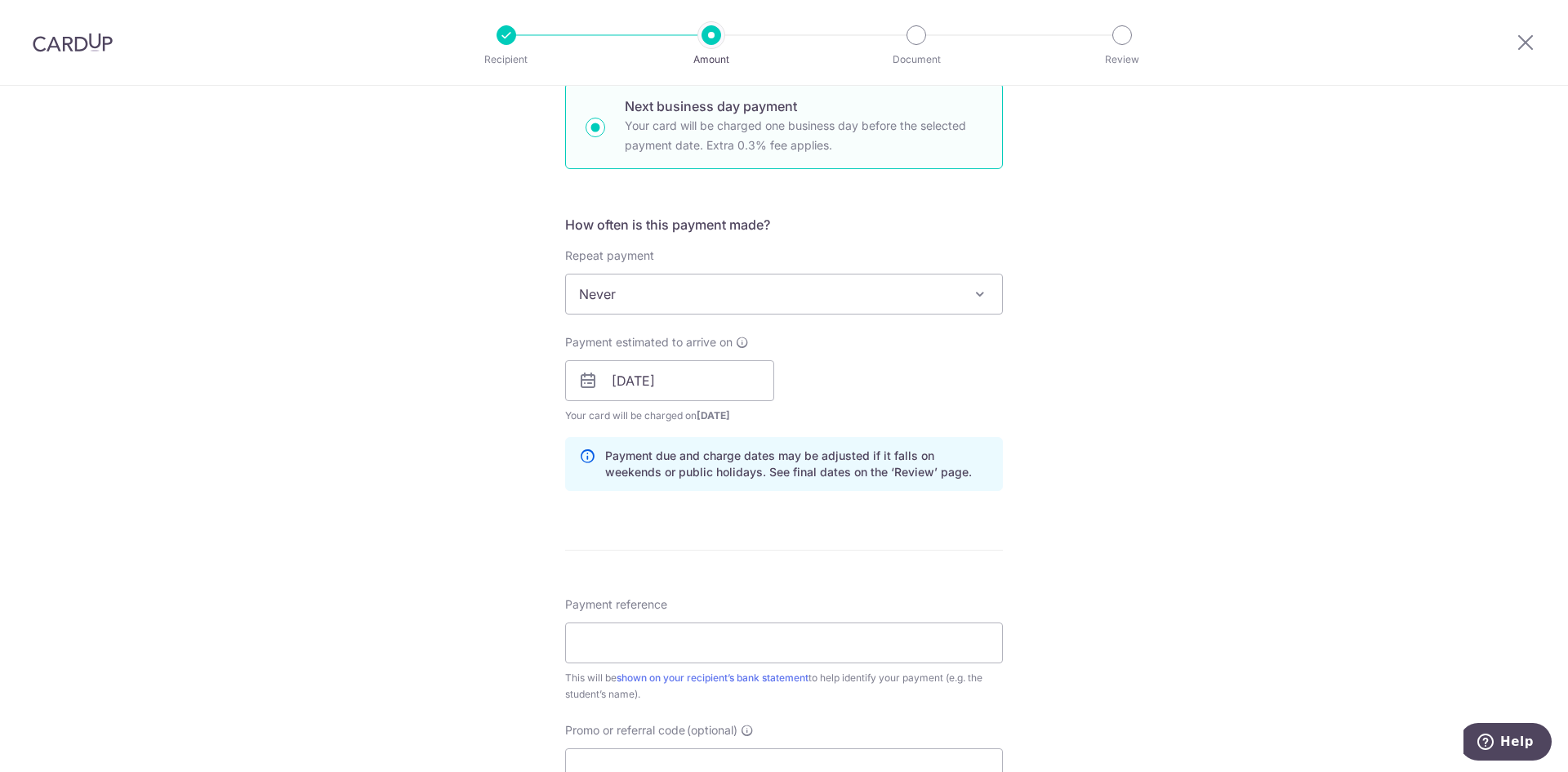
scroll to position [654, 0]
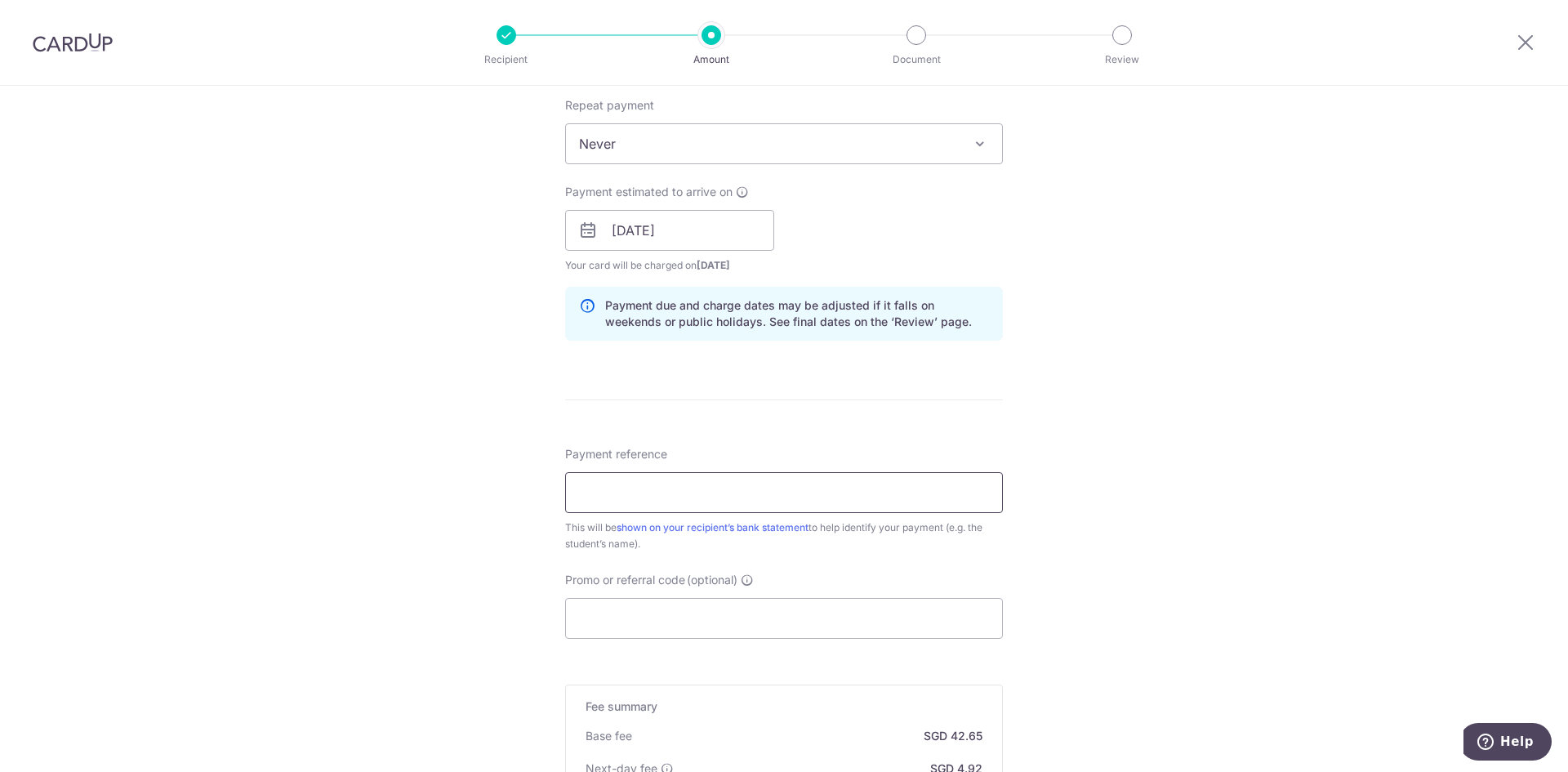
click at [727, 502] on input "Payment reference" at bounding box center [784, 492] width 438 height 41
type input "[PERSON_NAME]"
click at [629, 611] on input "Promo or referral code (optional)" at bounding box center [784, 619] width 438 height 41
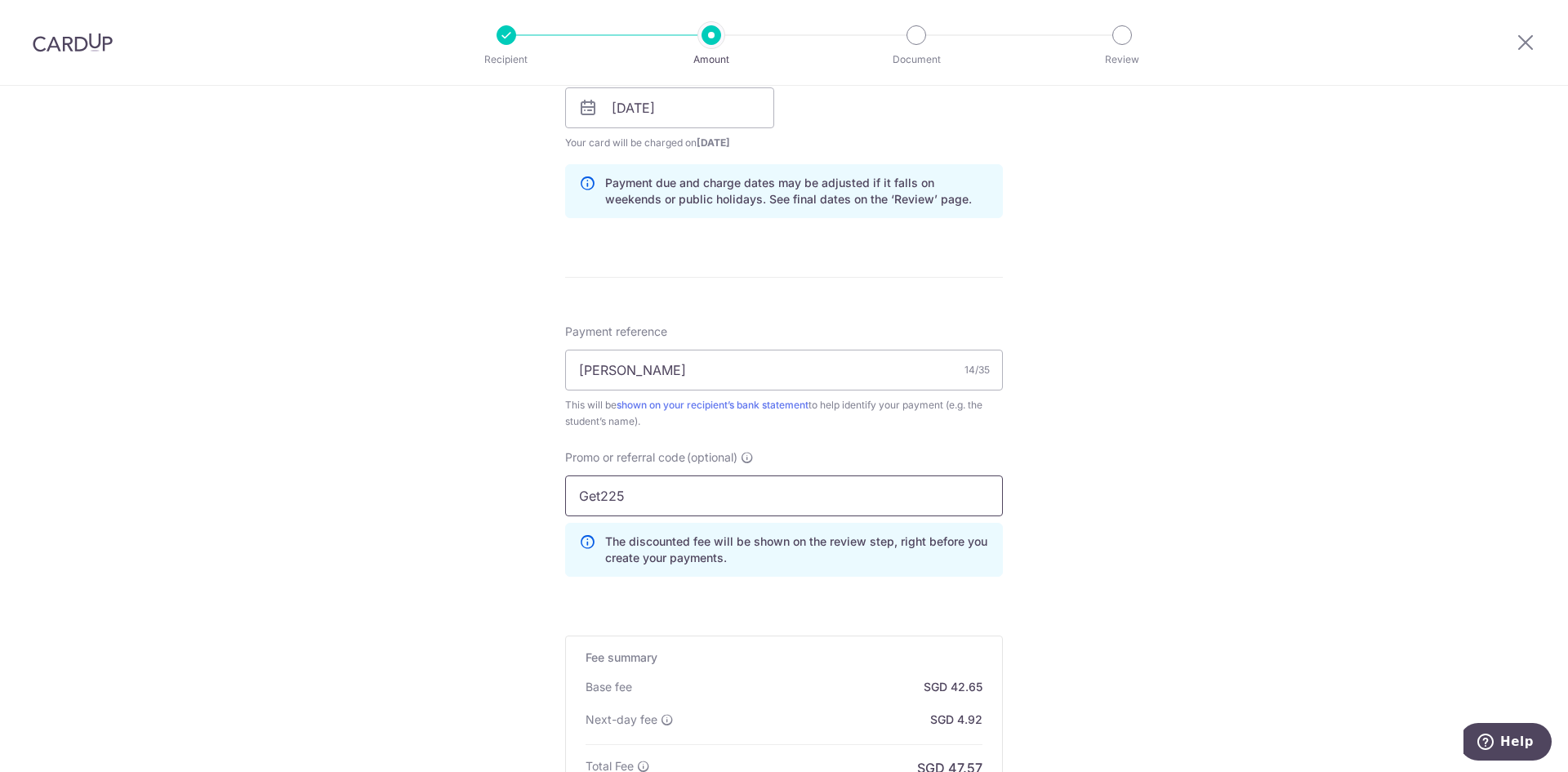
scroll to position [930, 0]
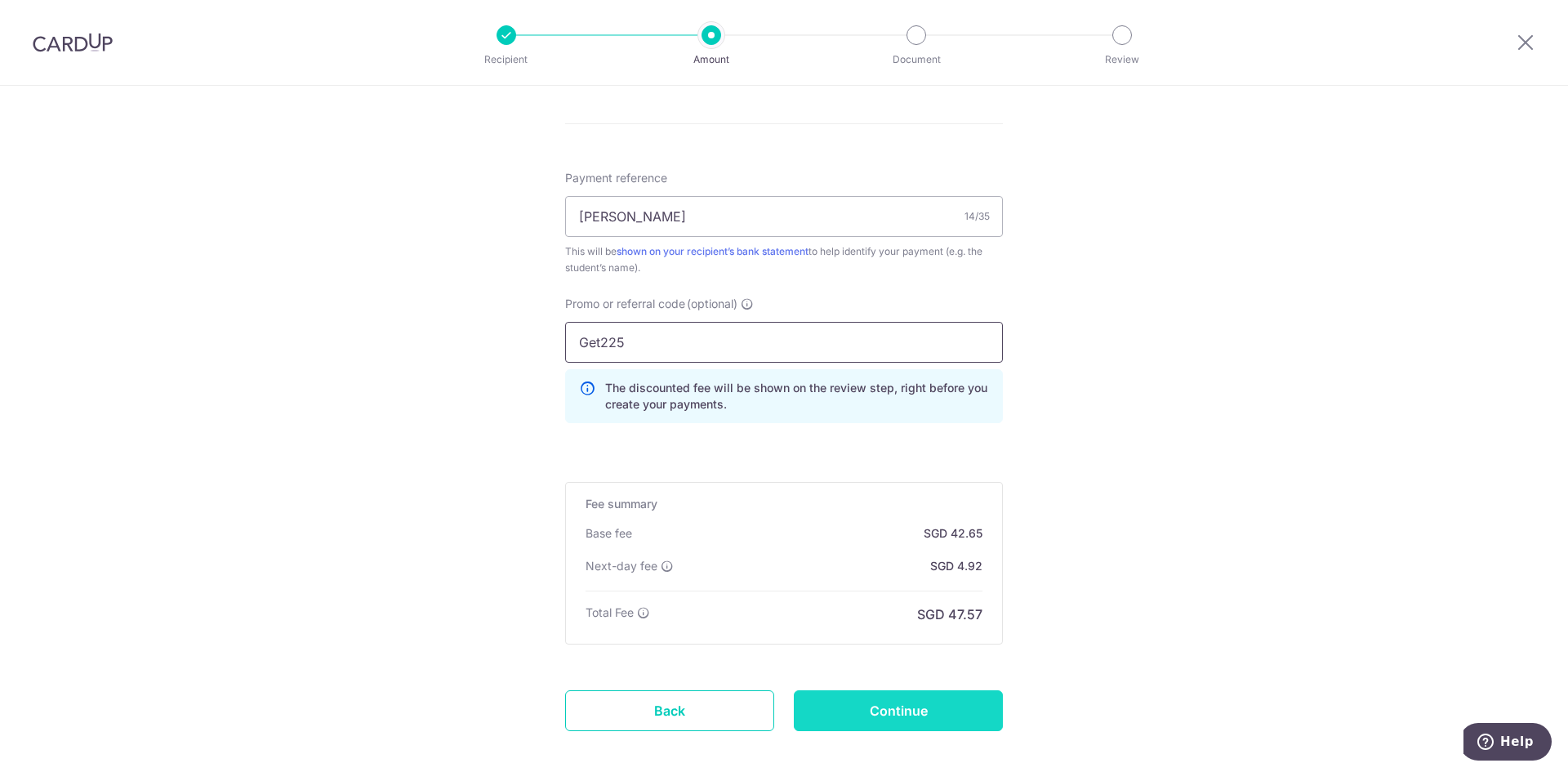
type input "Get225"
click at [893, 703] on input "Continue" at bounding box center [898, 711] width 209 height 41
type input "Create Schedule"
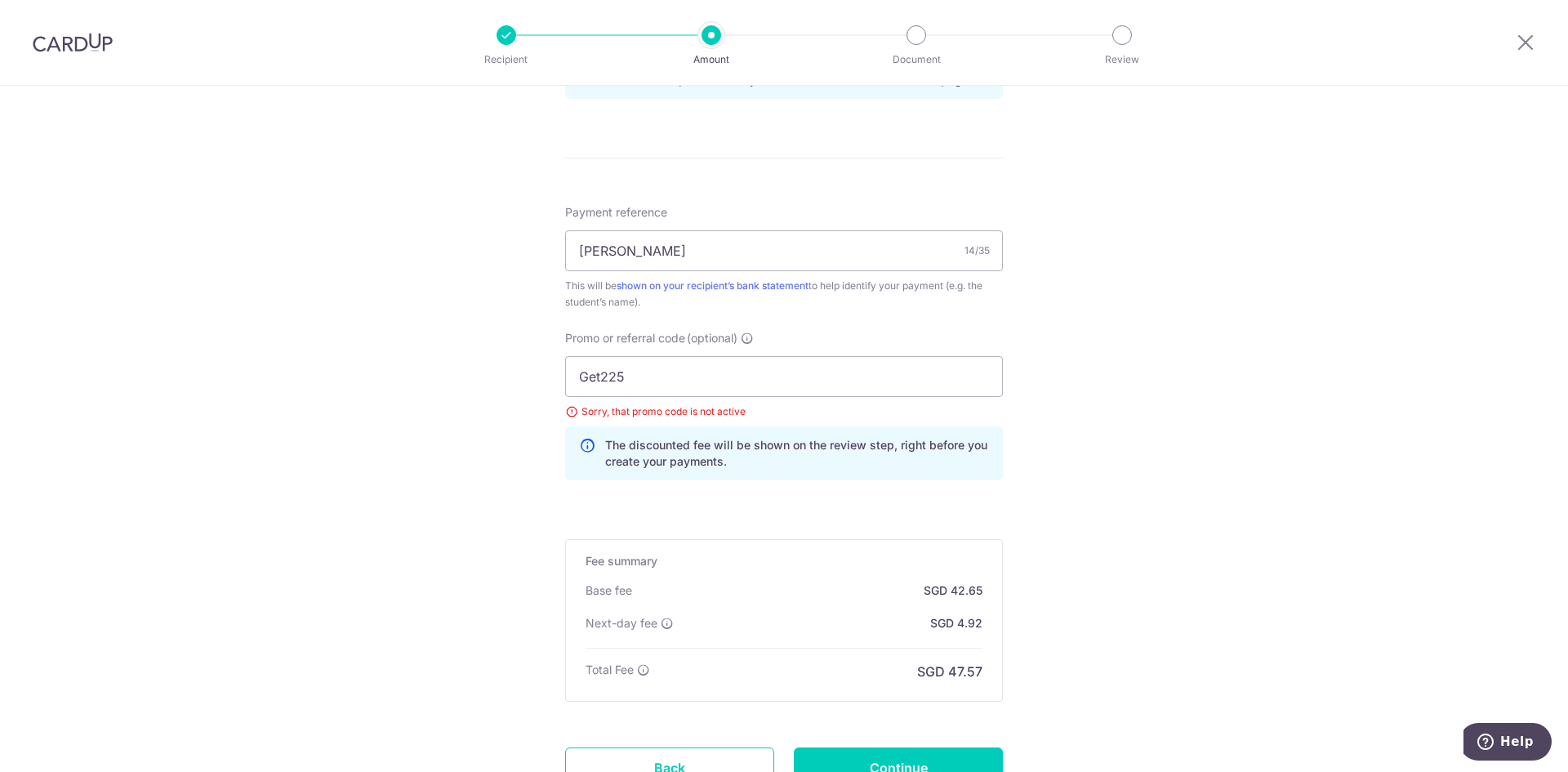
scroll to position [871, 0]
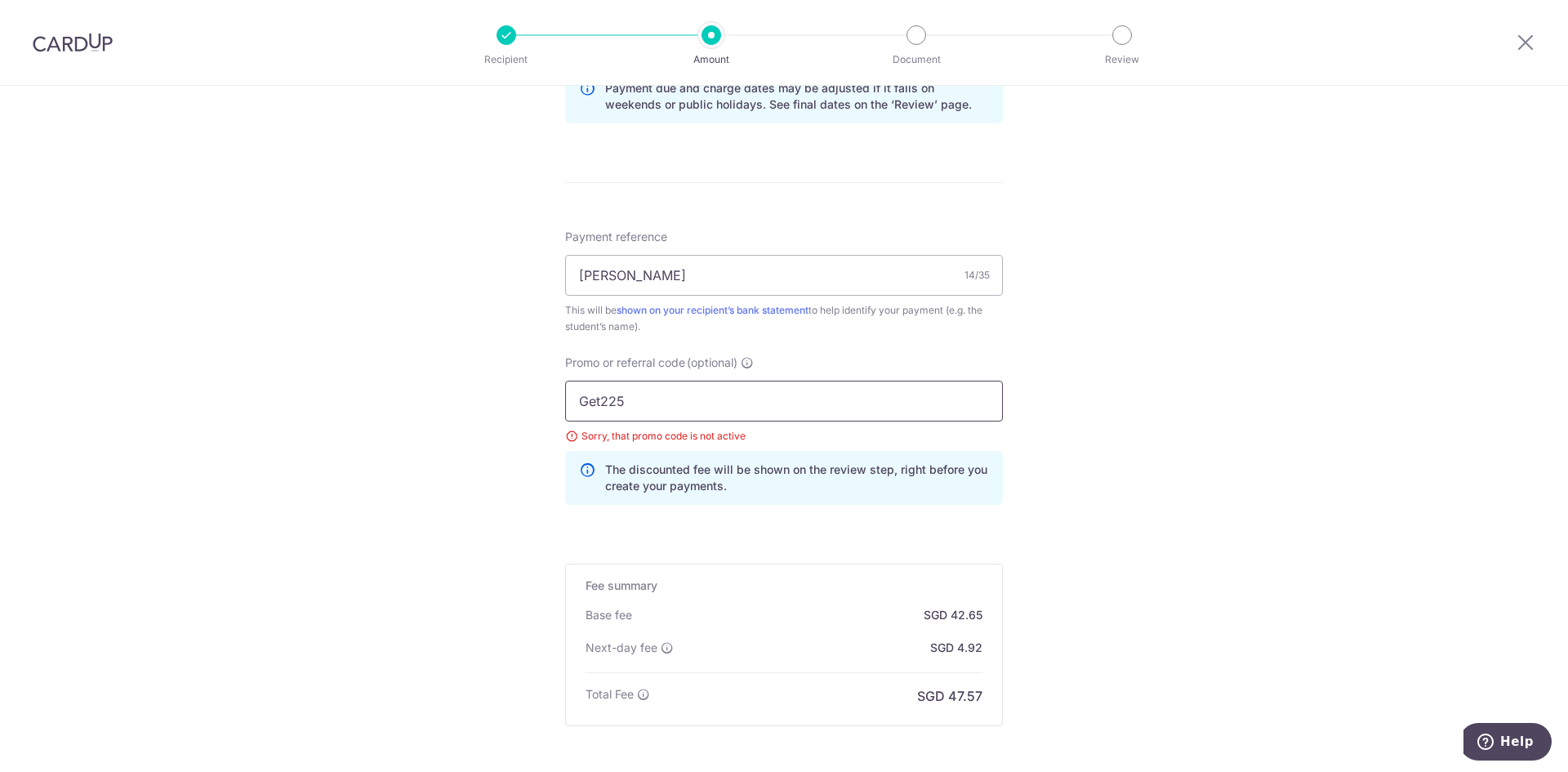
drag, startPoint x: 678, startPoint y: 404, endPoint x: 505, endPoint y: 403, distance: 173.0
click at [500, 405] on div "Tell us more about your payment Enter payment amount SGD 1,640.20 1640.20 Selec…" at bounding box center [784, 75] width 1568 height 1721
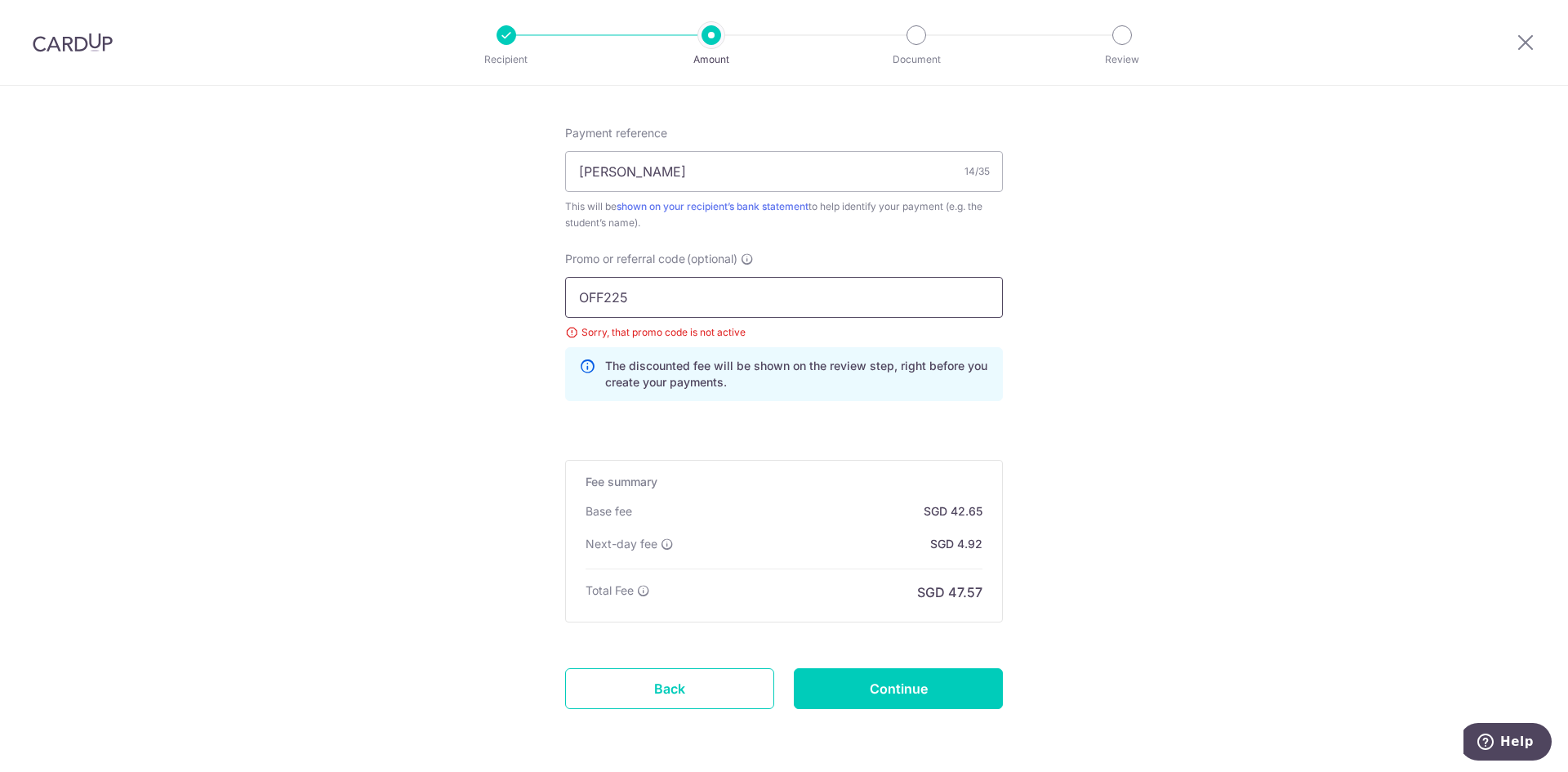
scroll to position [1034, 0]
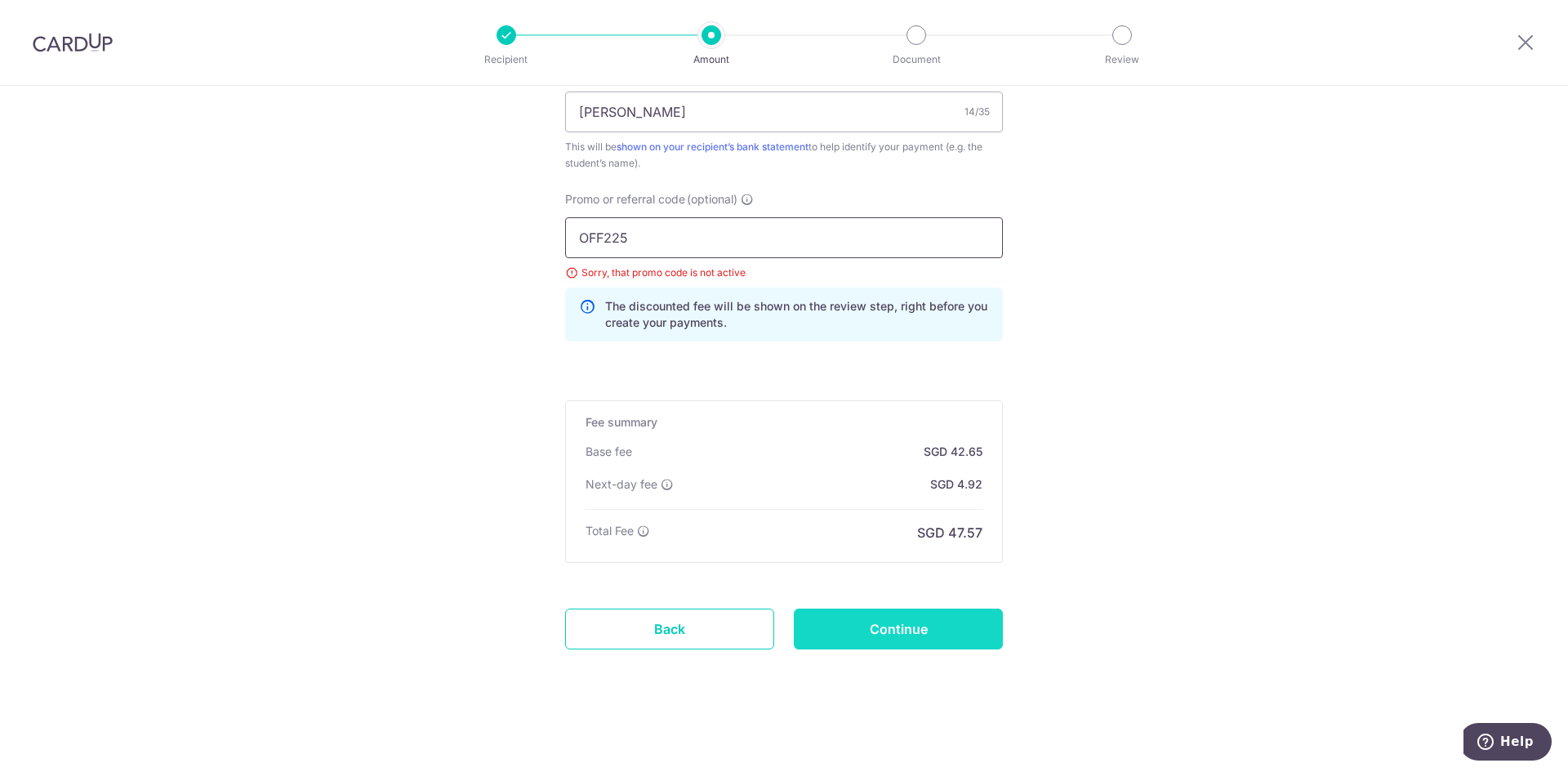
type input "OFF225"
click at [888, 630] on input "Continue" at bounding box center [898, 629] width 209 height 41
type input "Update Schedule"
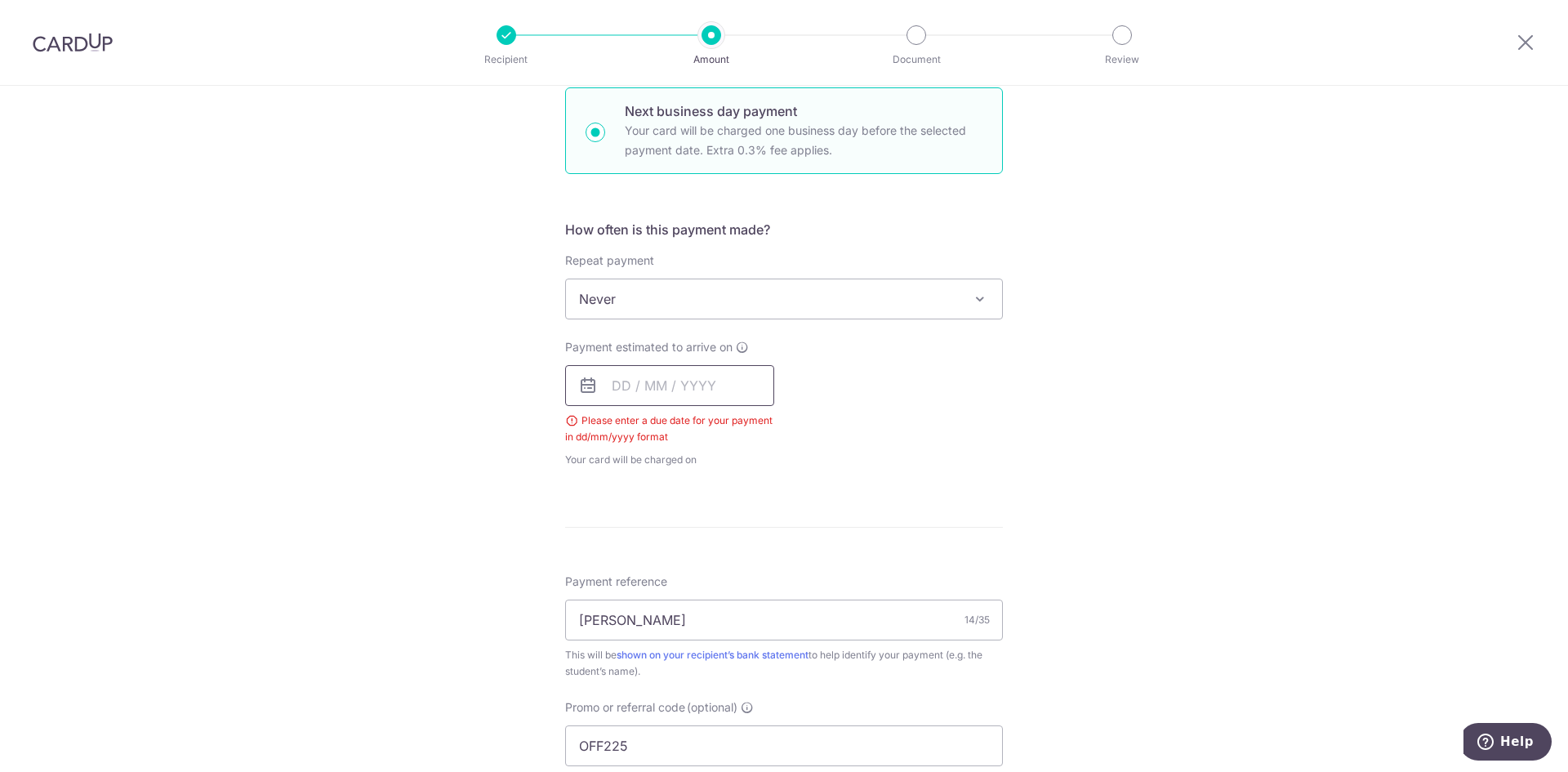
click at [674, 403] on input "text" at bounding box center [669, 386] width 209 height 41
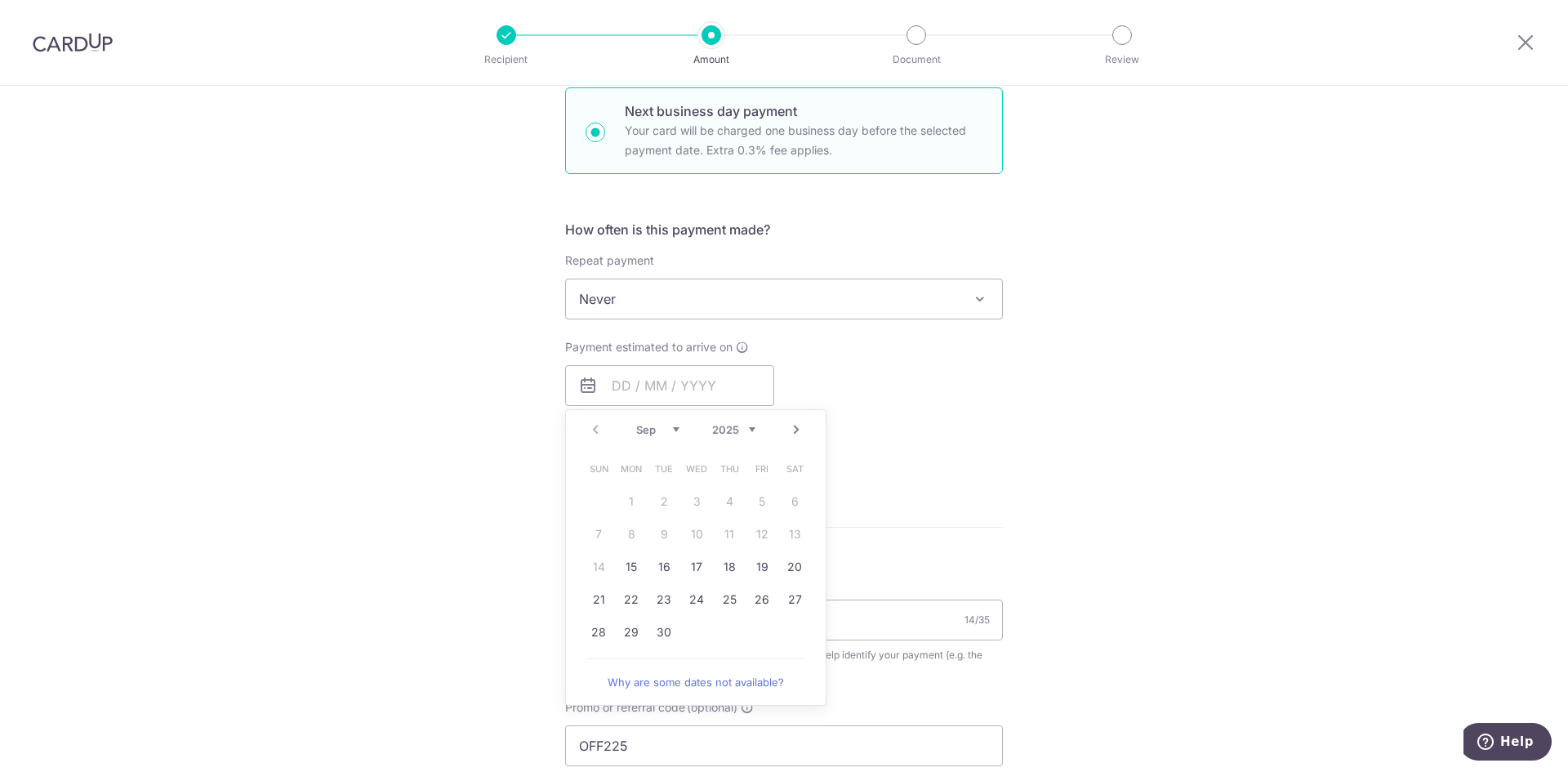
click at [626, 575] on link "15" at bounding box center [631, 566] width 26 height 26
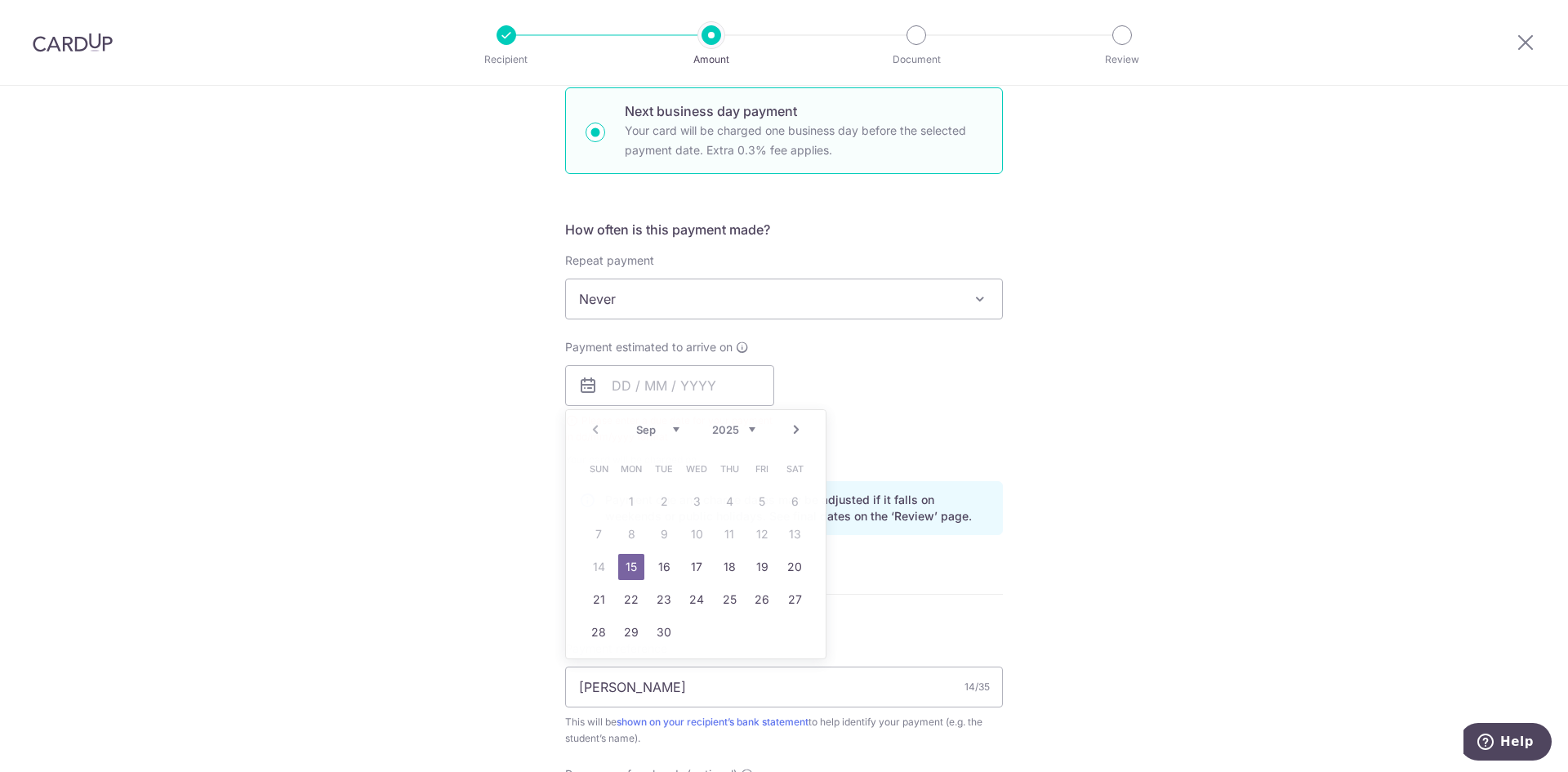
type input "[DATE]"
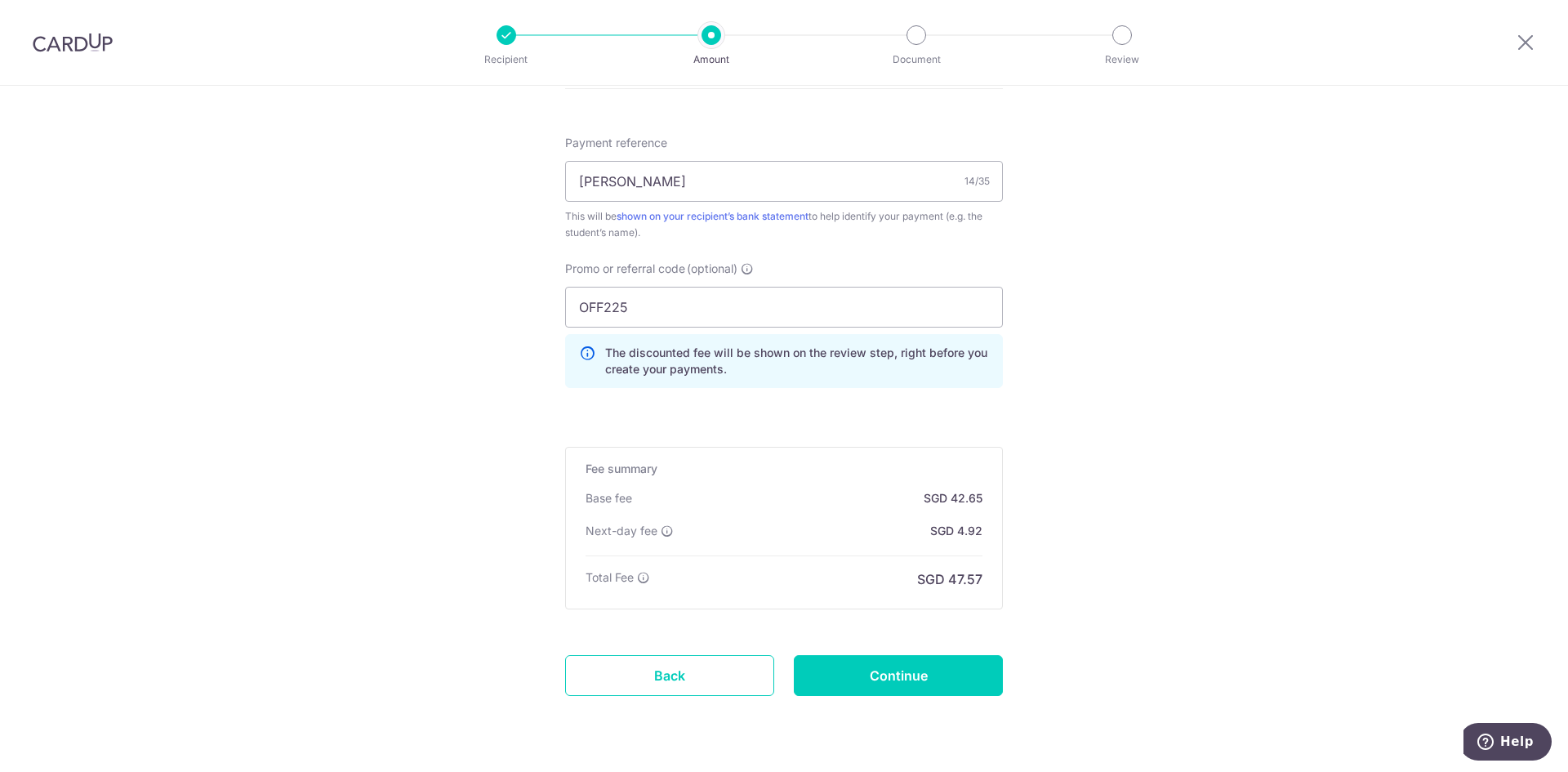
scroll to position [1012, 0]
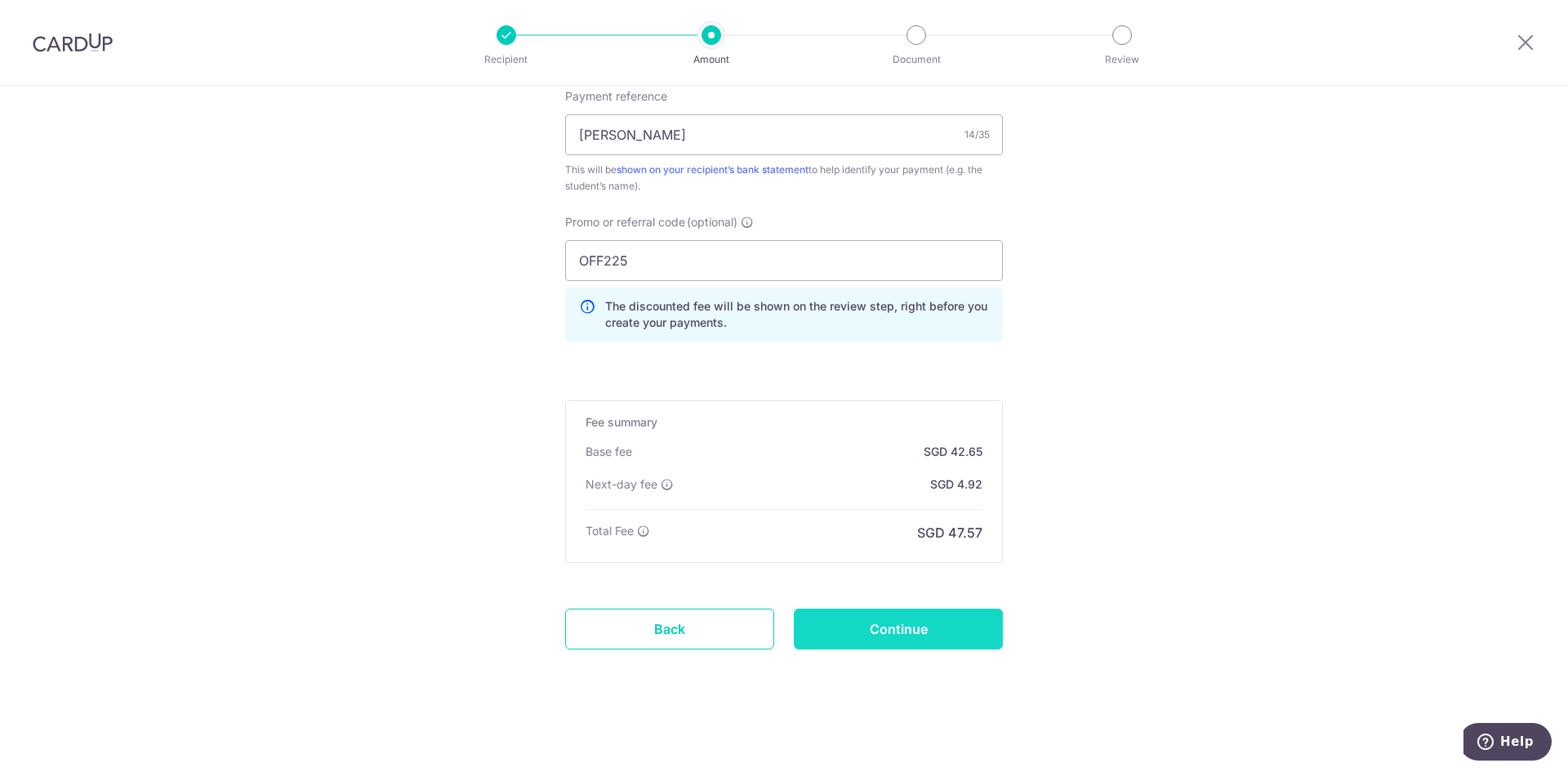
click at [924, 626] on input "Continue" at bounding box center [898, 629] width 209 height 41
type input "Update Schedule"
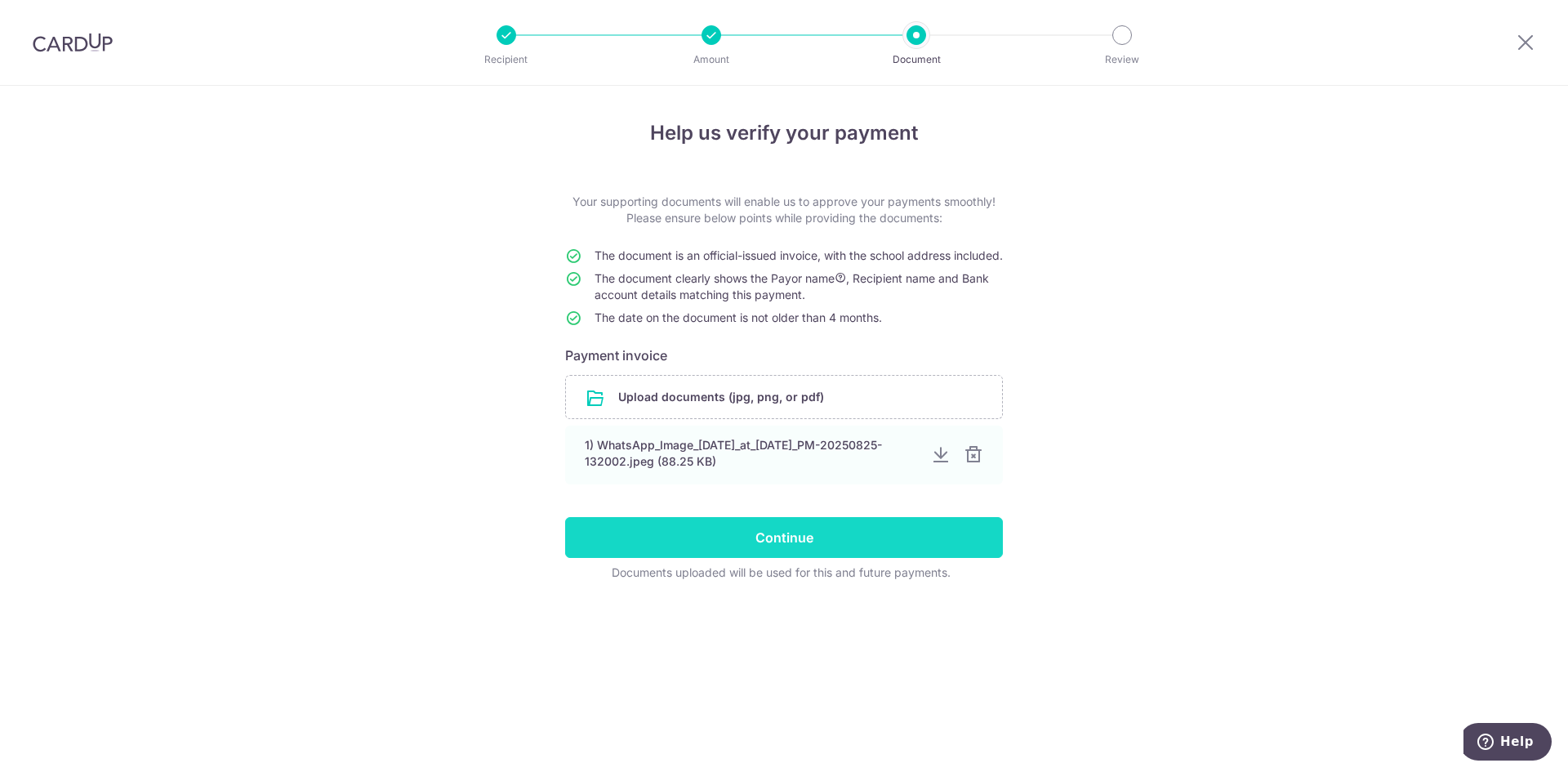
click at [806, 558] on input "Continue" at bounding box center [784, 538] width 438 height 41
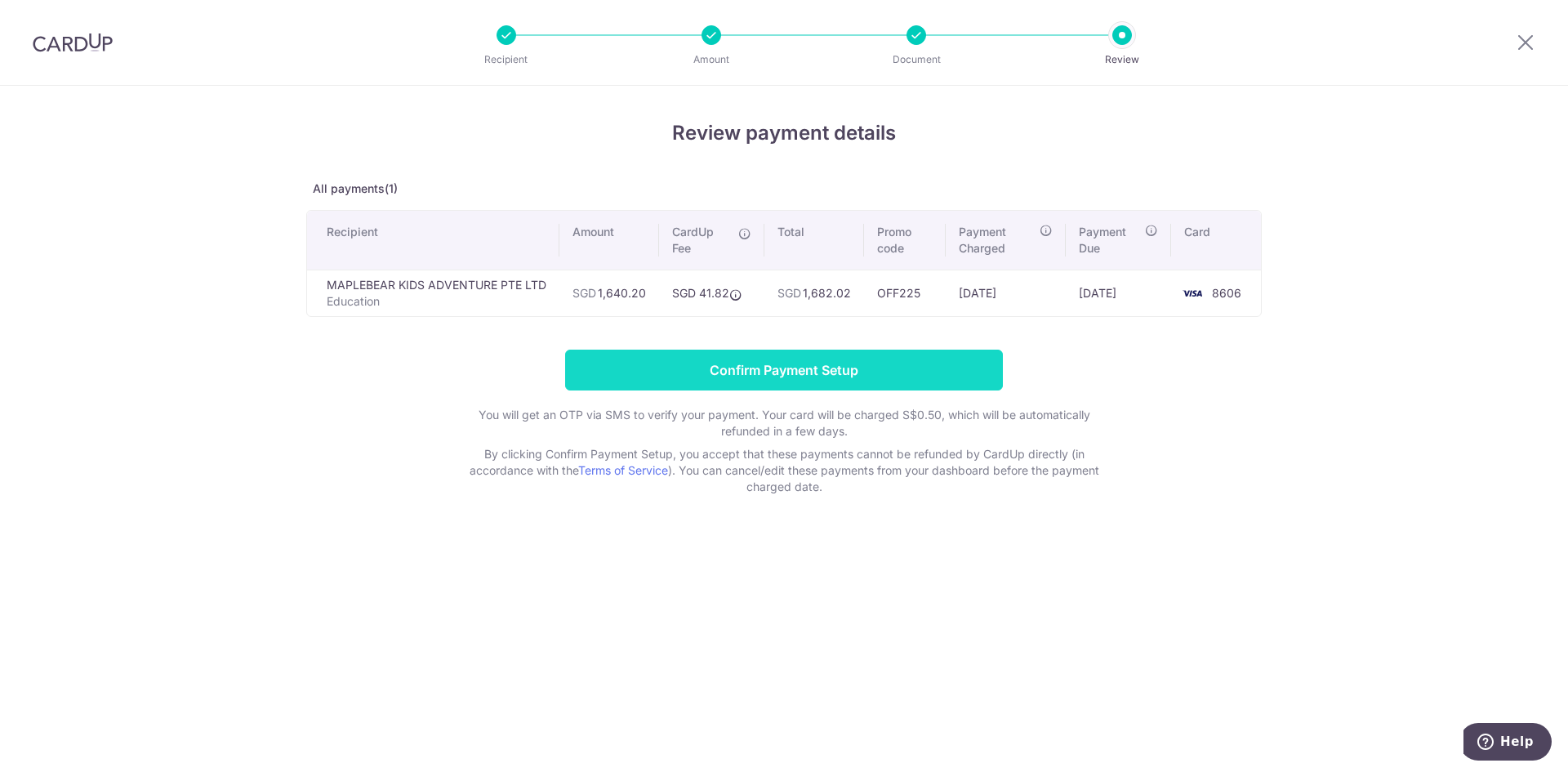
click at [871, 369] on input "Confirm Payment Setup" at bounding box center [784, 370] width 438 height 41
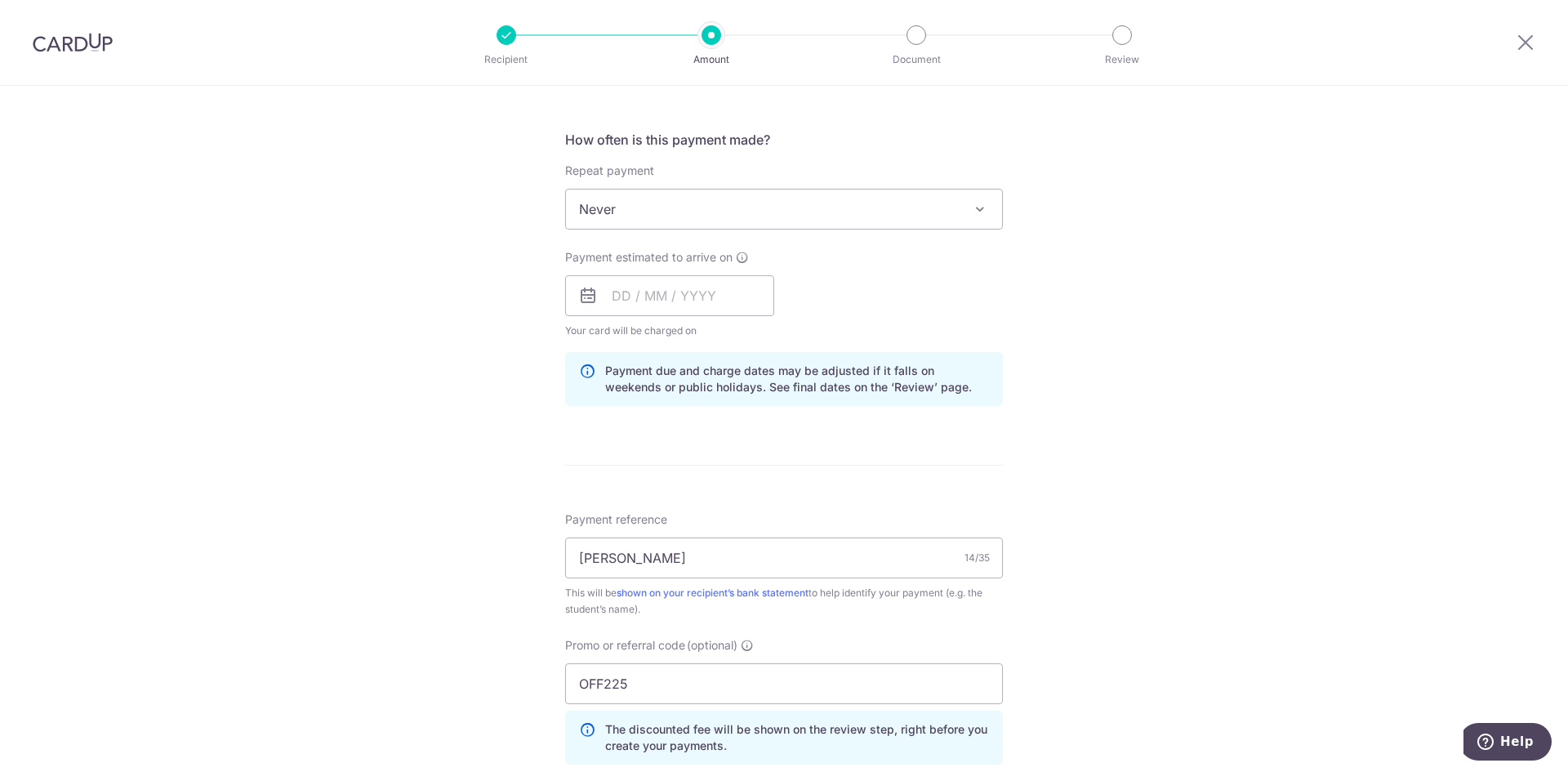
scroll to position [654, 0]
click at [667, 279] on input "text" at bounding box center [669, 297] width 209 height 41
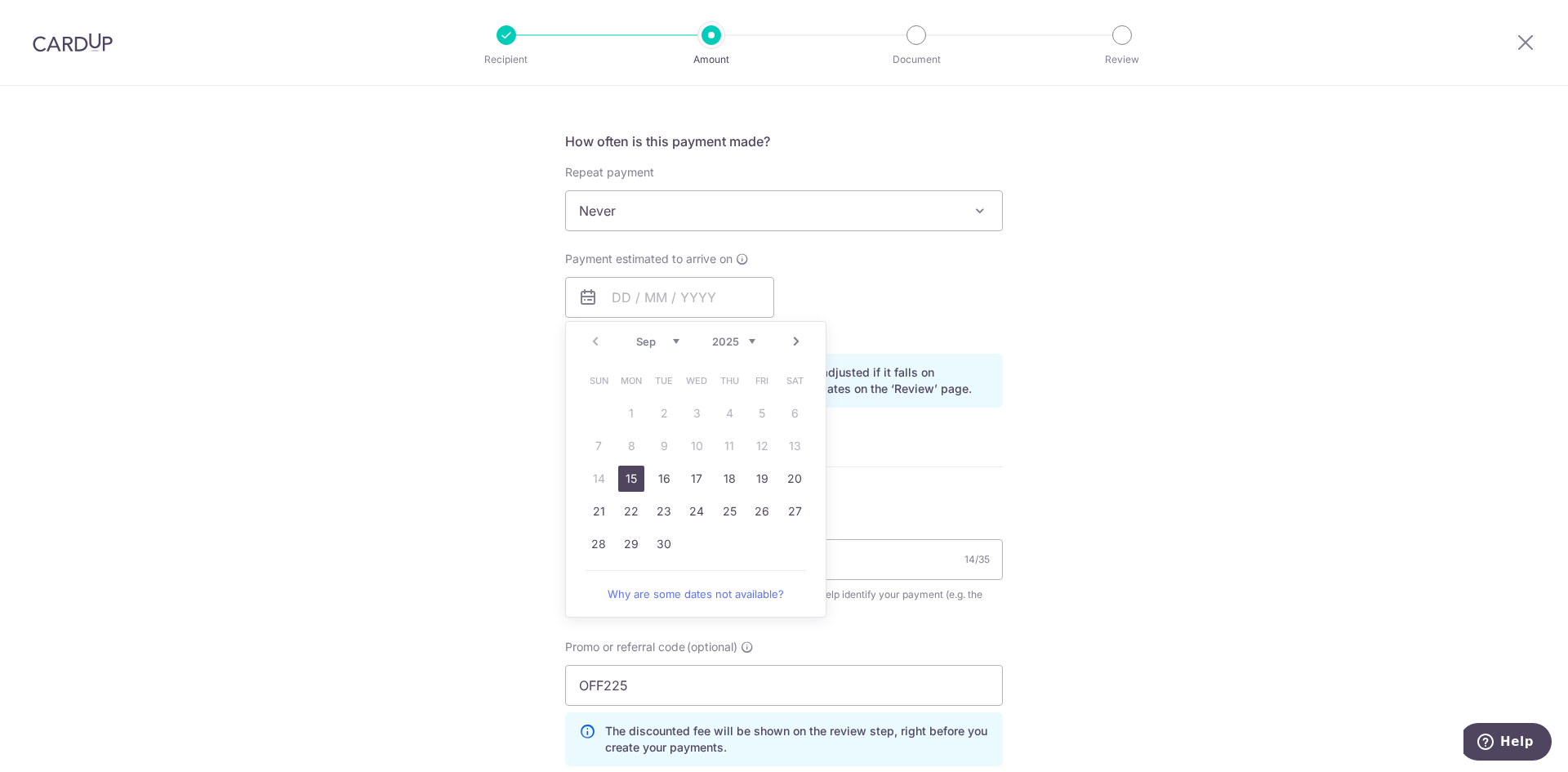
click at [627, 475] on link "15" at bounding box center [631, 479] width 26 height 26
type input "[DATE]"
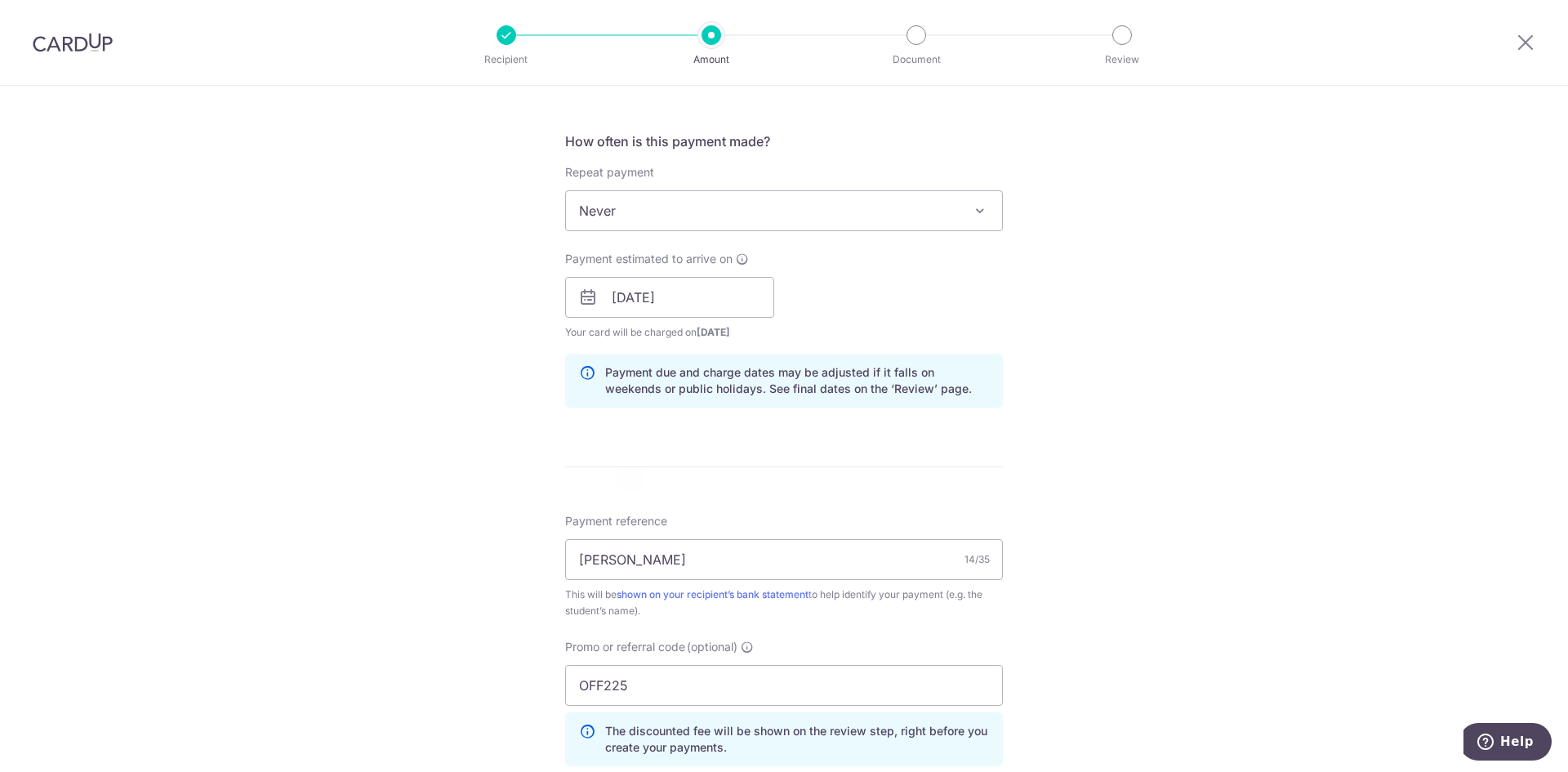
scroll to position [1062, 0]
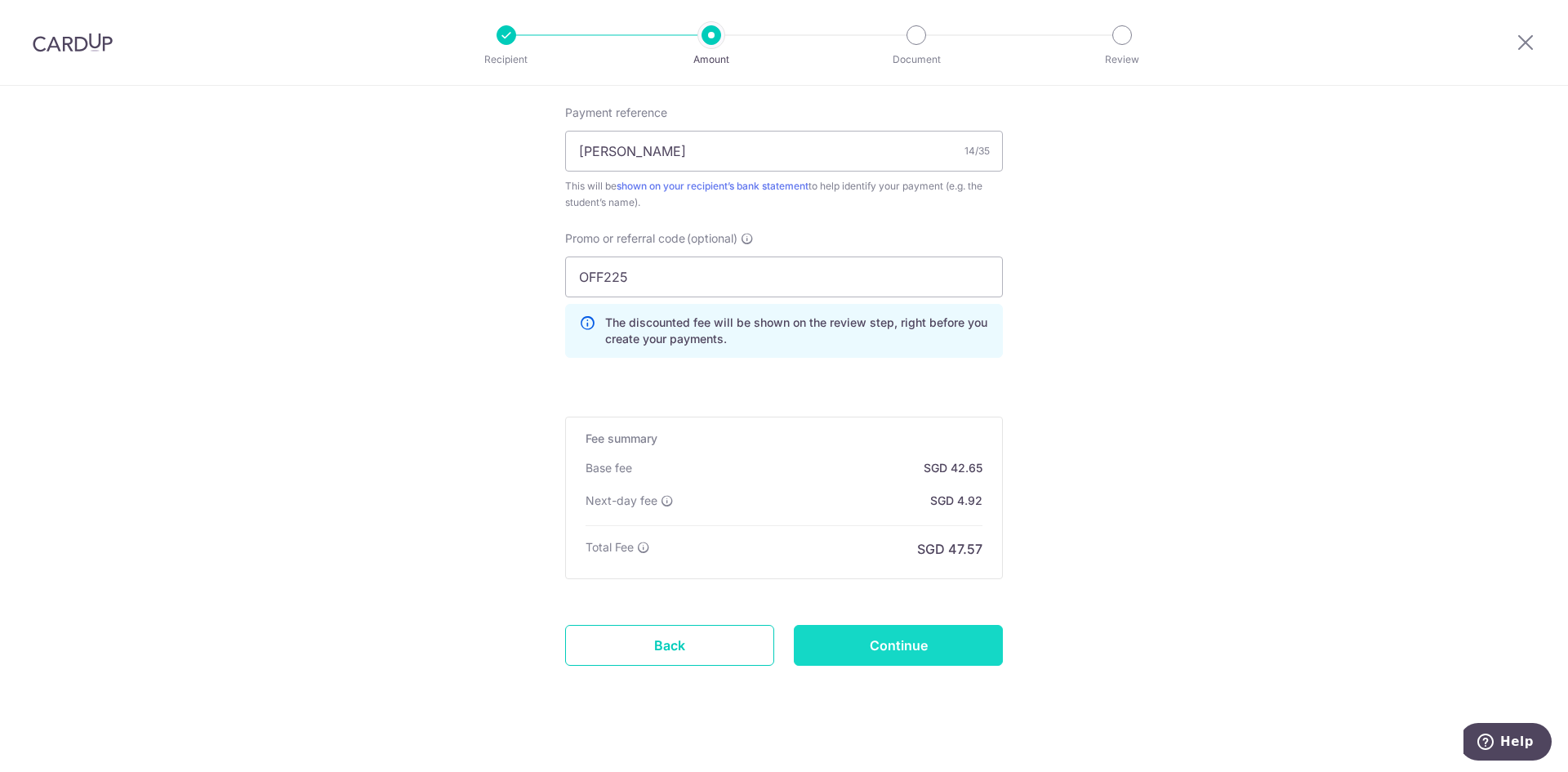
click at [908, 640] on input "Continue" at bounding box center [898, 646] width 209 height 41
type input "Update Schedule"
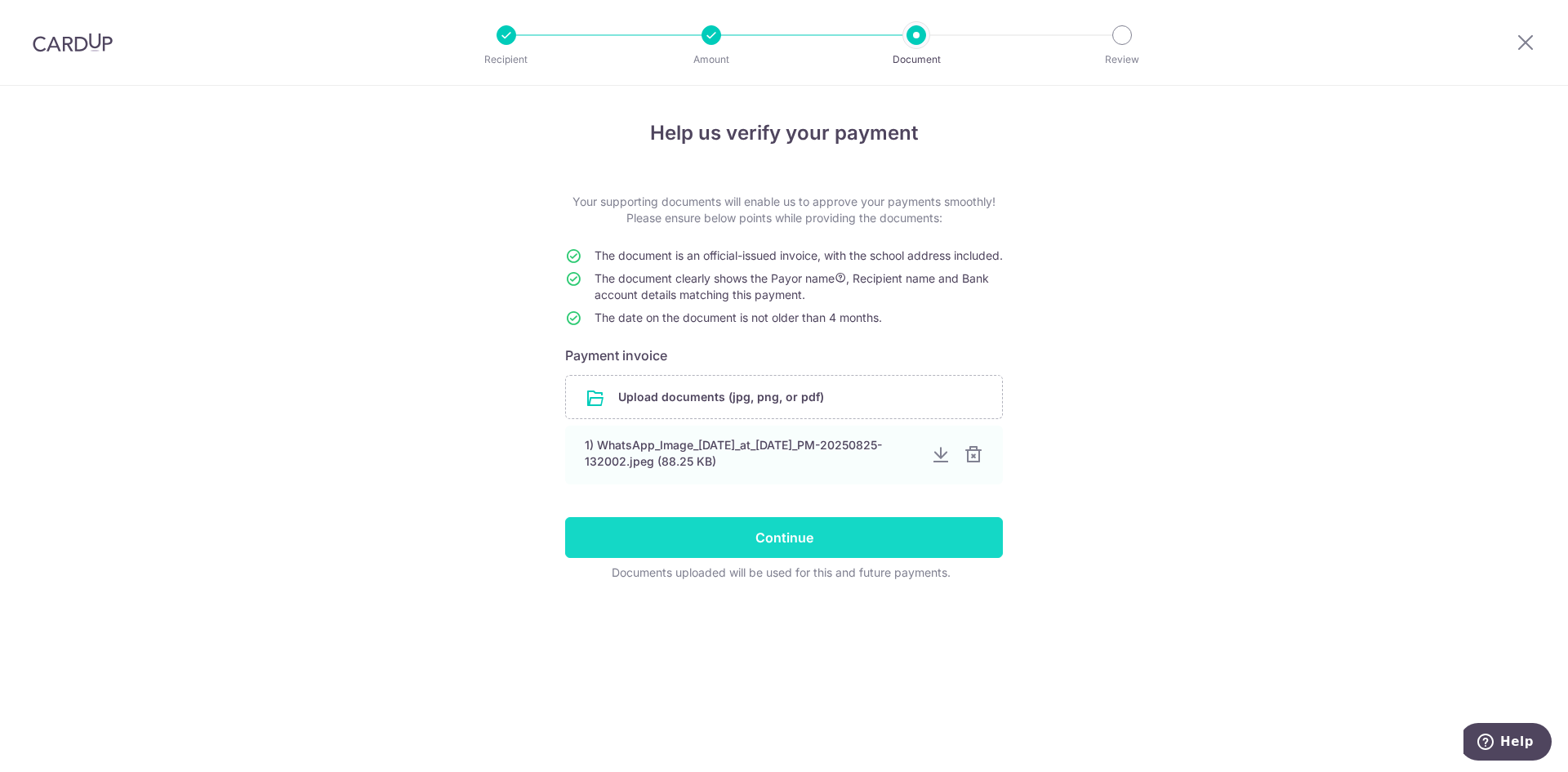
click at [806, 551] on input "Continue" at bounding box center [784, 538] width 438 height 41
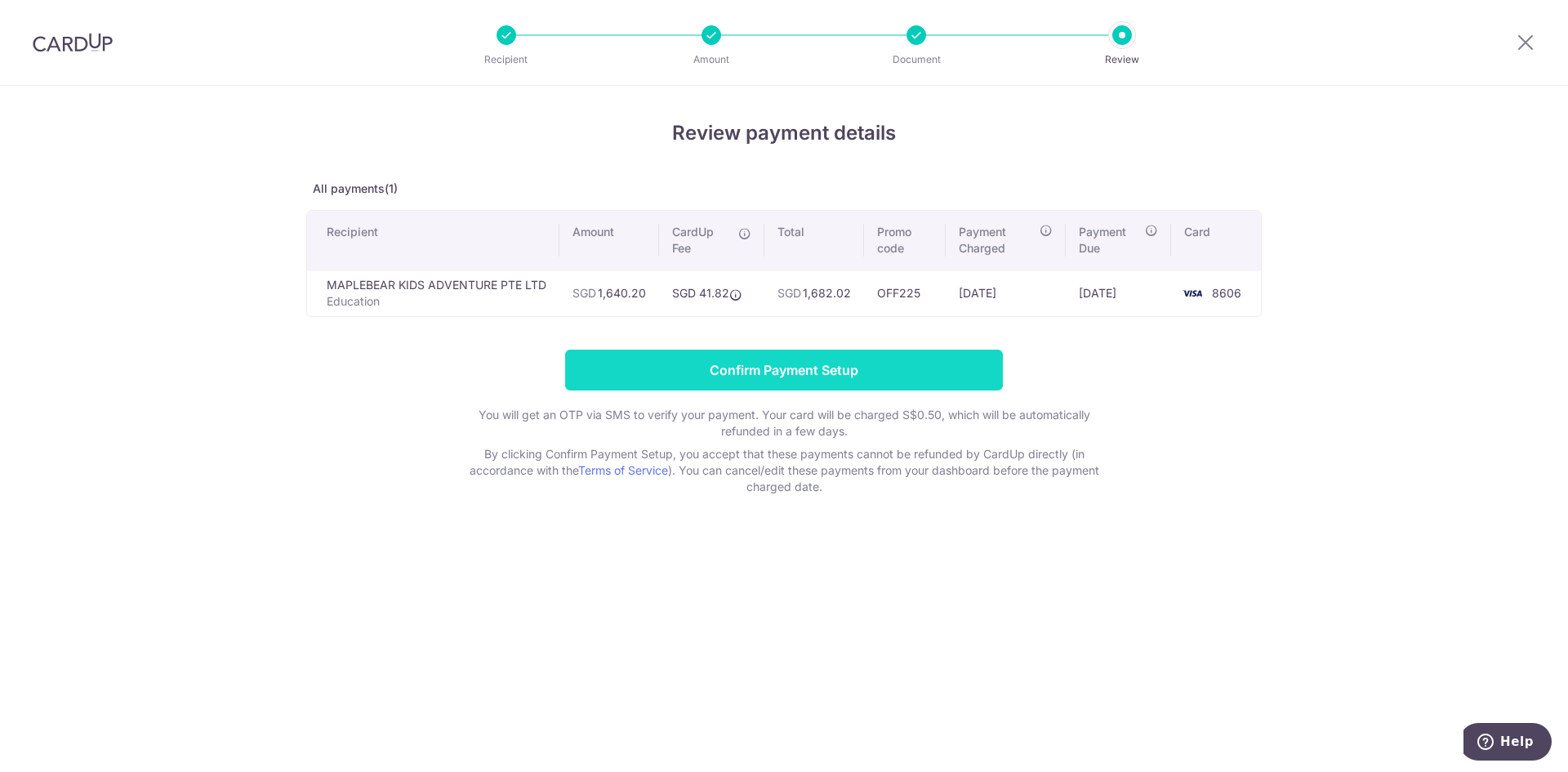
click at [927, 373] on input "Confirm Payment Setup" at bounding box center [784, 370] width 438 height 41
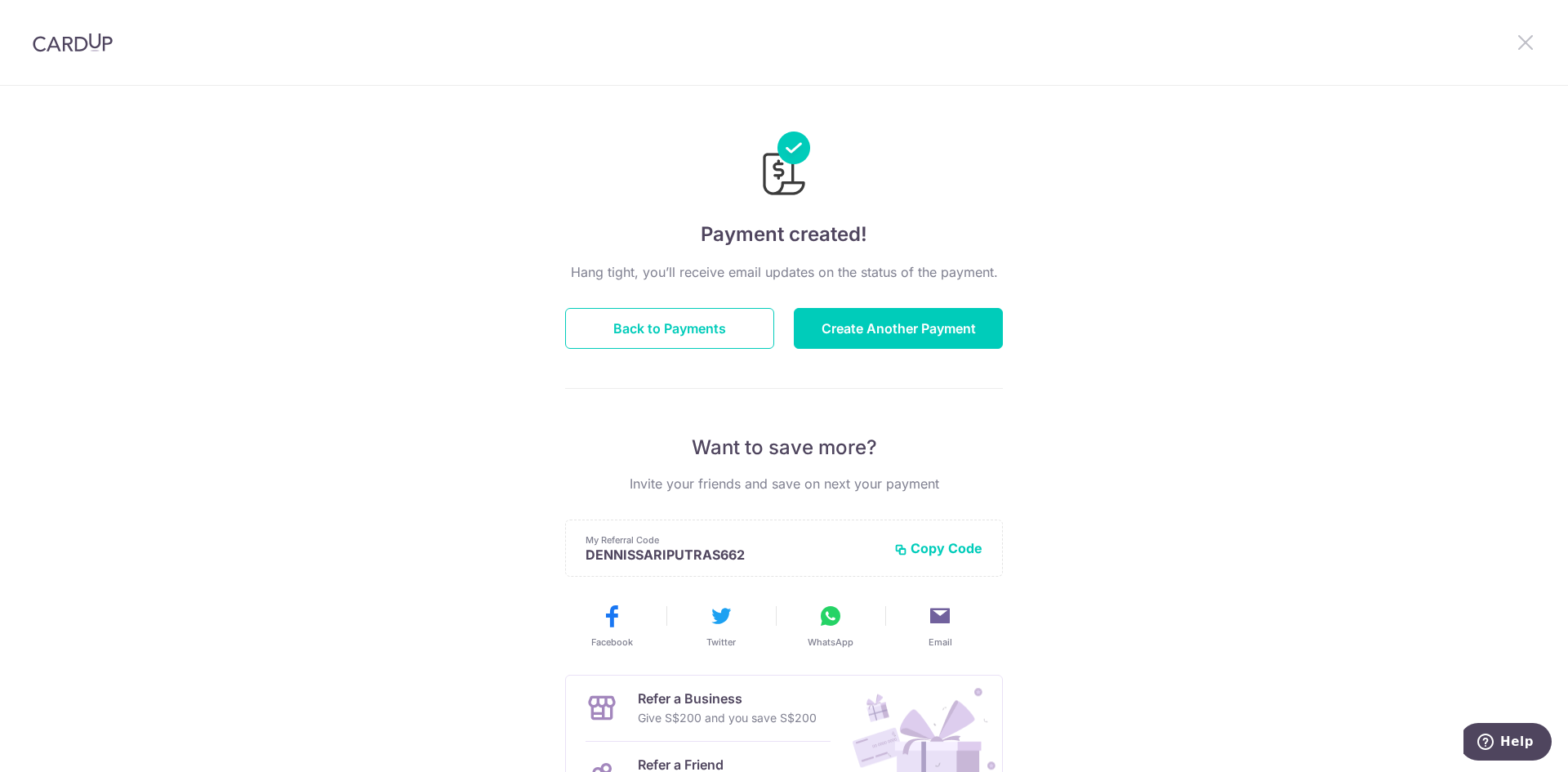
click at [1522, 39] on icon at bounding box center [1526, 42] width 19 height 20
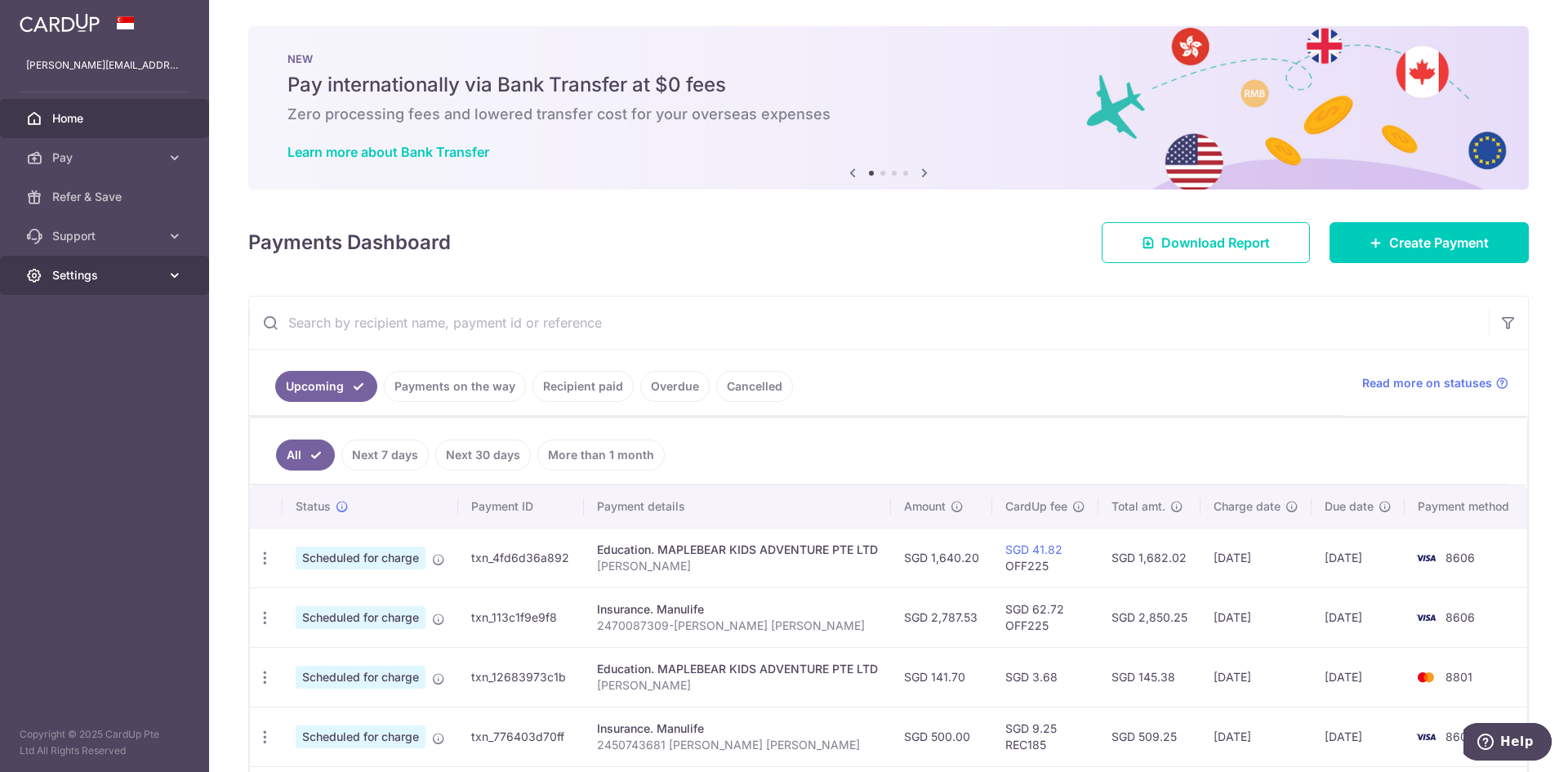
click at [84, 276] on span "Settings" at bounding box center [106, 275] width 108 height 17
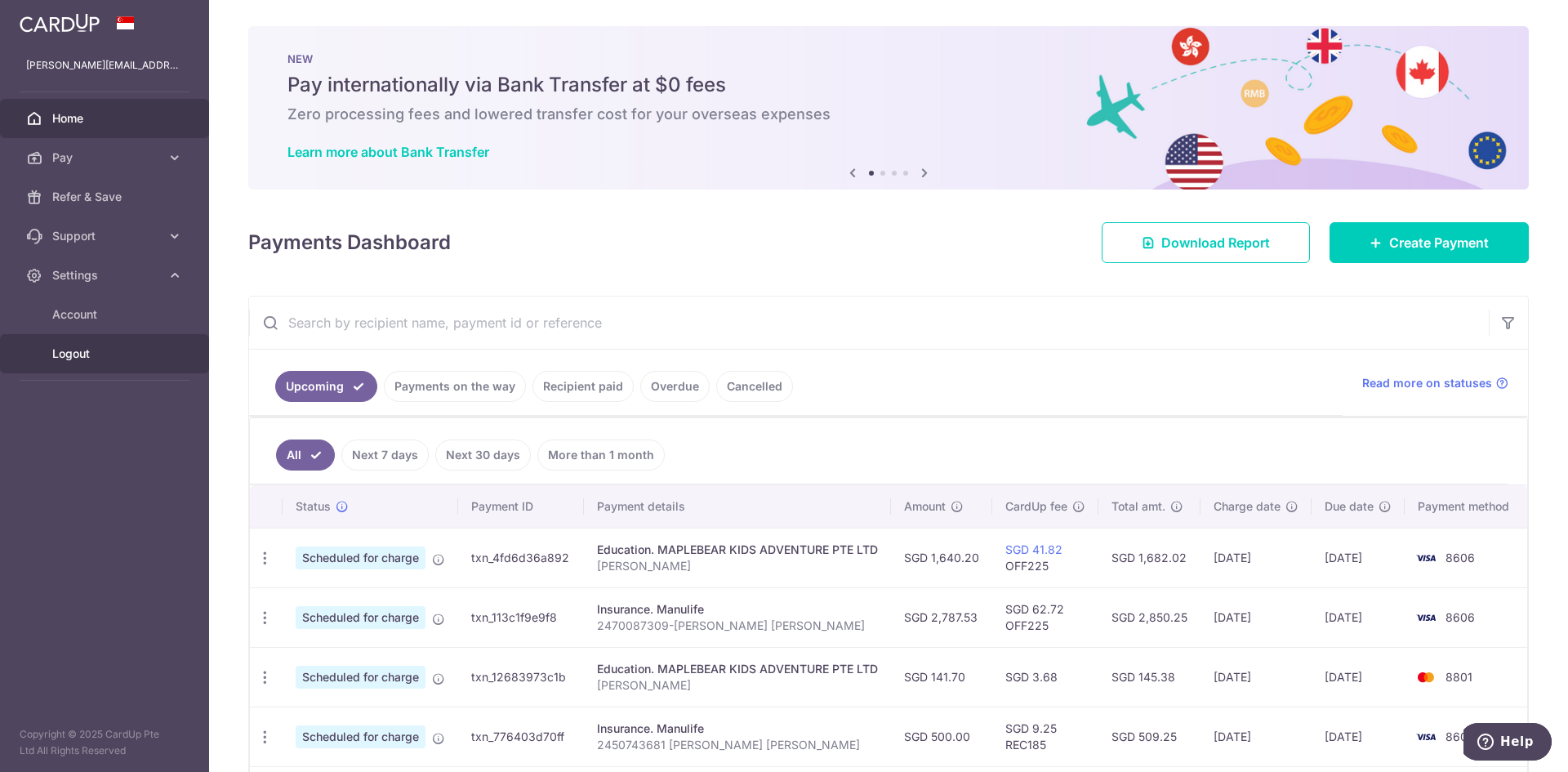
click at [58, 361] on span "Logout" at bounding box center [106, 353] width 108 height 17
